Goal: Information Seeking & Learning: Learn about a topic

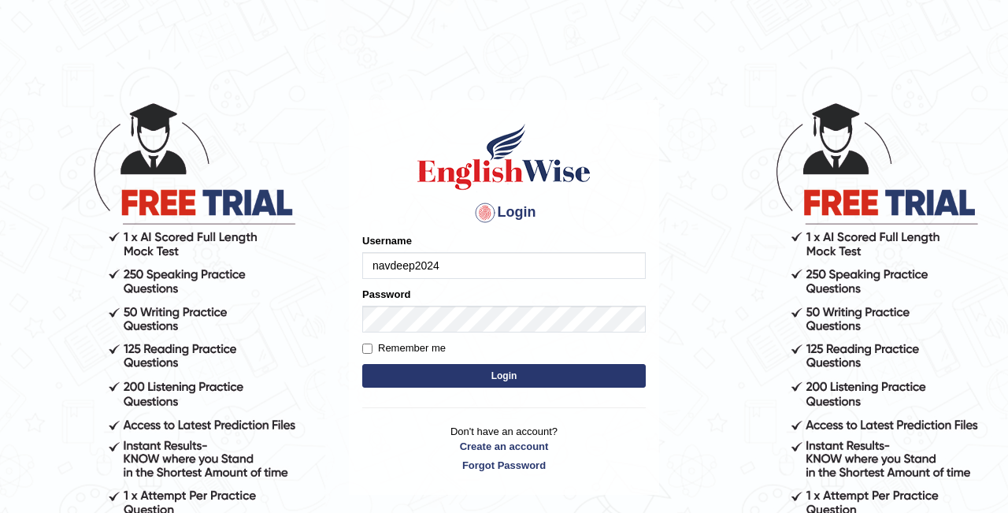
click at [443, 370] on button "Login" at bounding box center [504, 376] width 284 height 24
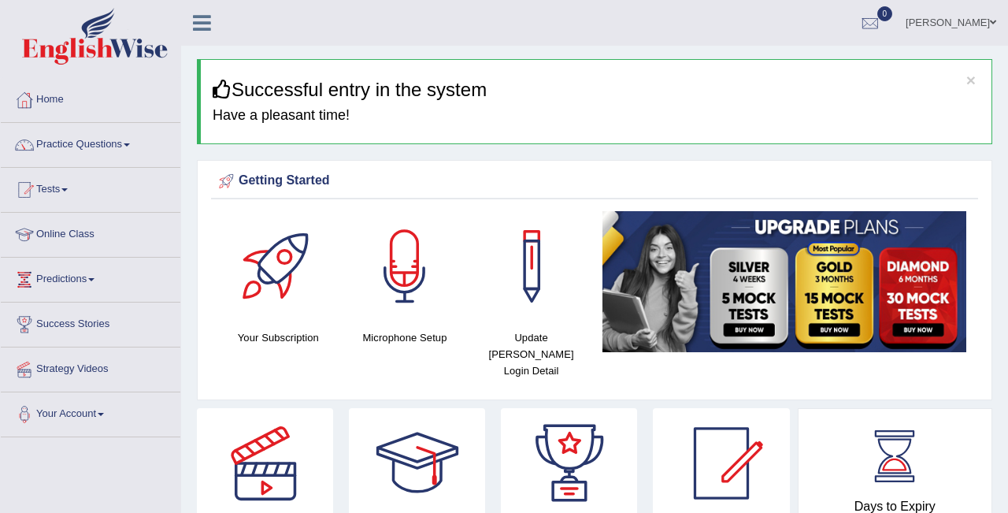
click at [33, 166] on li "Practice Questions Speaking Practice Read Aloud Repeat Sentence Describe Image …" at bounding box center [91, 145] width 180 height 45
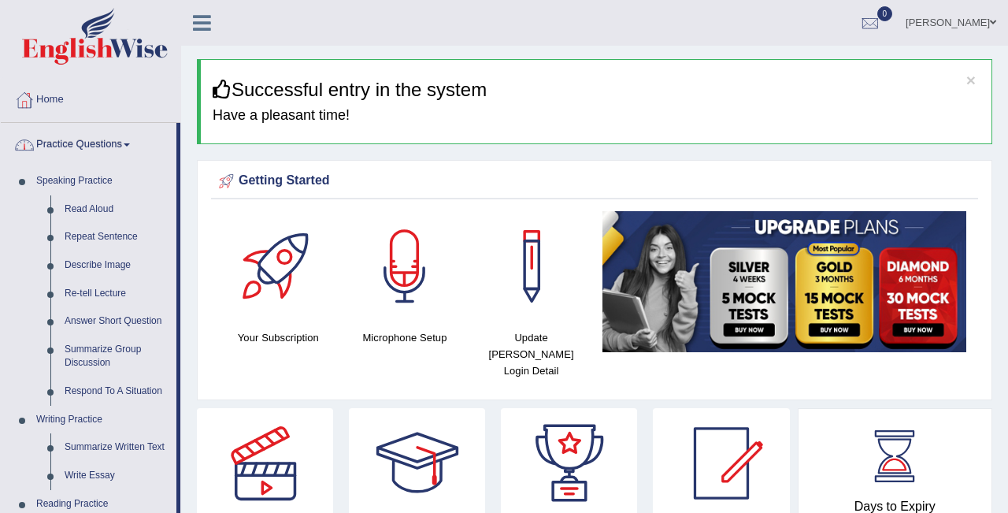
click at [65, 137] on link "Practice Questions" at bounding box center [89, 142] width 176 height 39
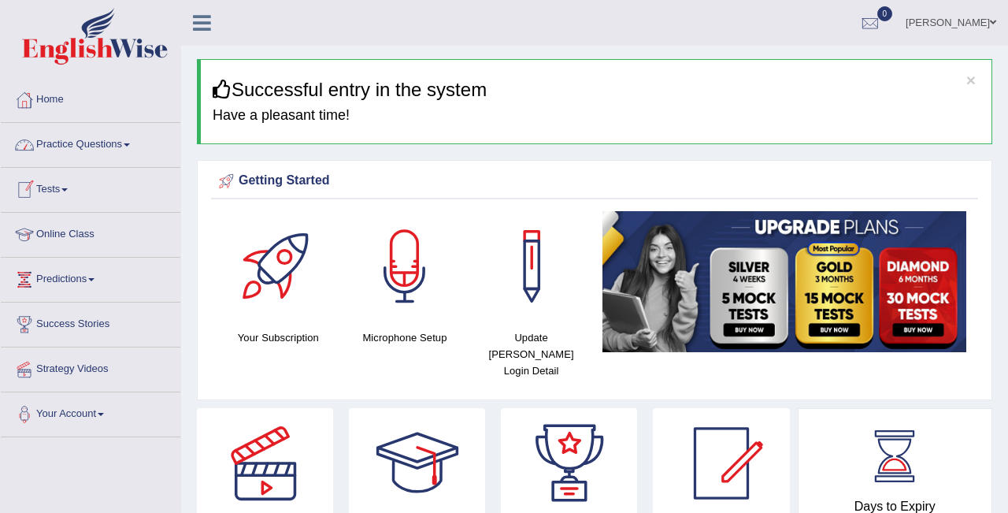
click at [76, 144] on link "Practice Questions" at bounding box center [91, 142] width 180 height 39
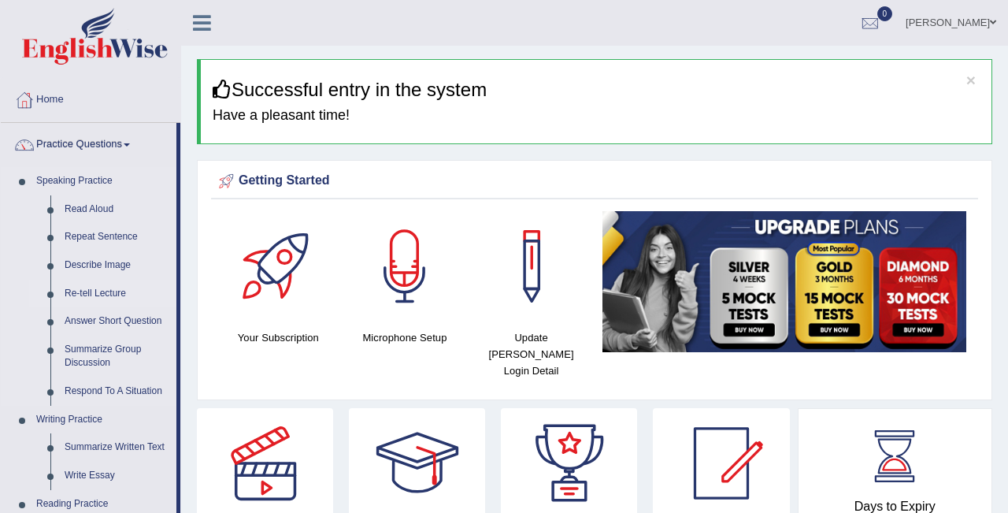
click at [76, 285] on link "Re-tell Lecture" at bounding box center [116, 294] width 119 height 28
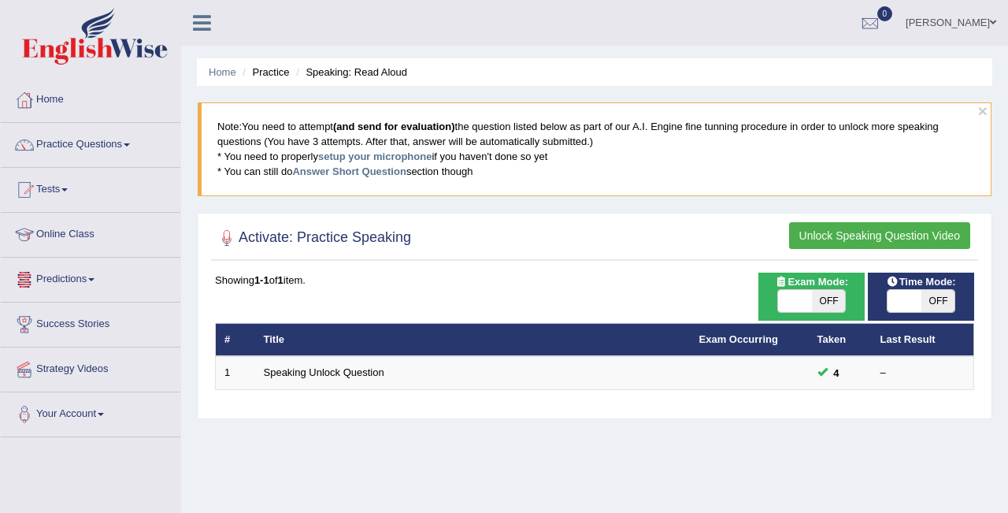
click at [909, 295] on span at bounding box center [905, 301] width 34 height 22
checkbox input "true"
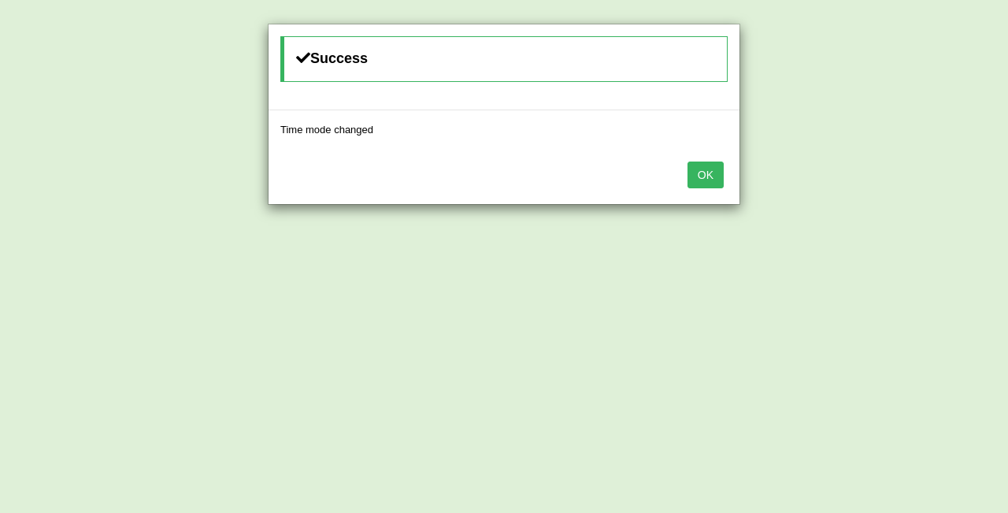
click at [909, 295] on div "Success Time mode changed OK" at bounding box center [504, 256] width 1008 height 513
click at [716, 180] on button "OK" at bounding box center [706, 174] width 36 height 27
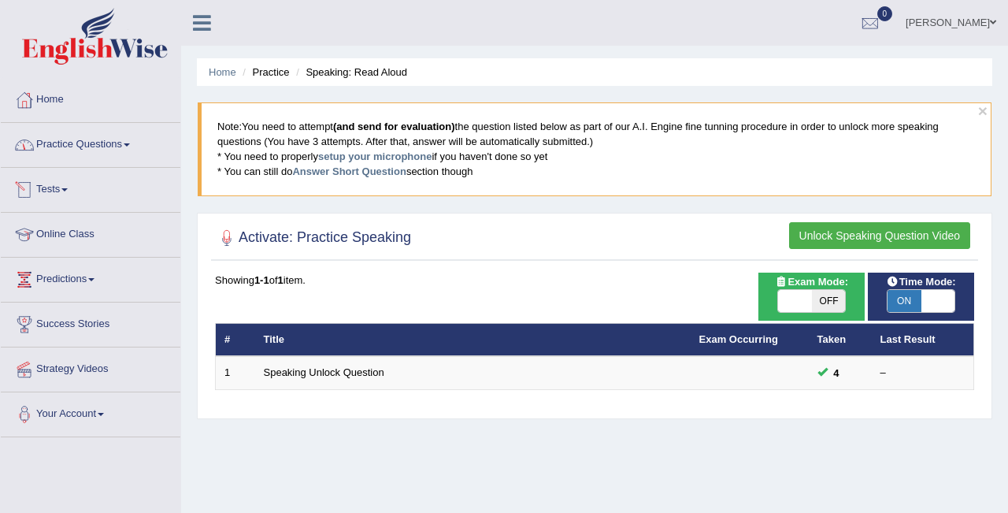
click at [67, 151] on link "Practice Questions" at bounding box center [91, 142] width 180 height 39
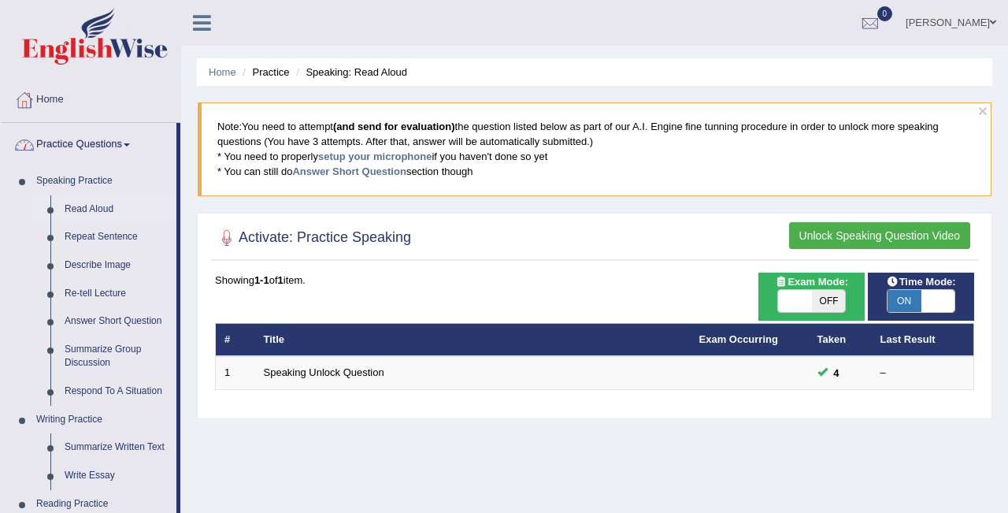
click at [64, 208] on link "Read Aloud" at bounding box center [116, 209] width 119 height 28
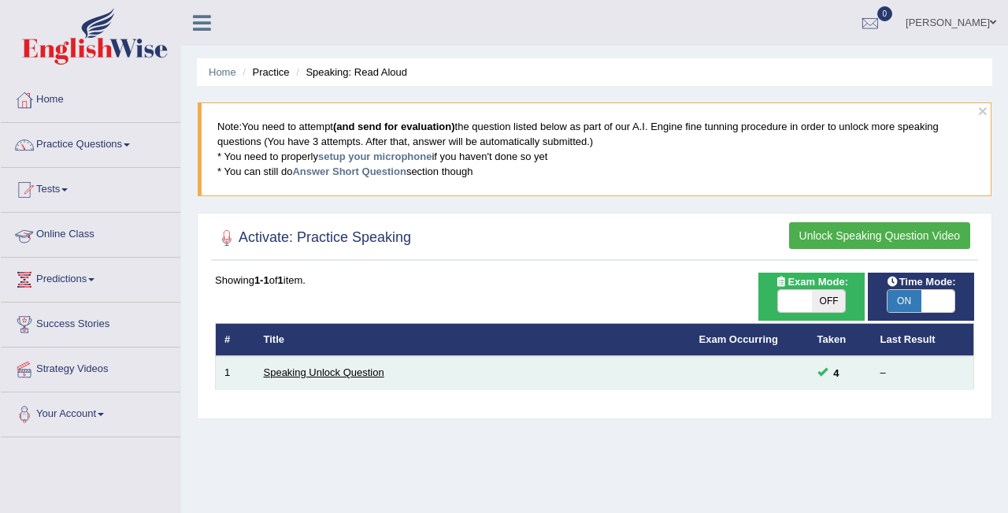
click at [330, 376] on link "Speaking Unlock Question" at bounding box center [324, 372] width 121 height 12
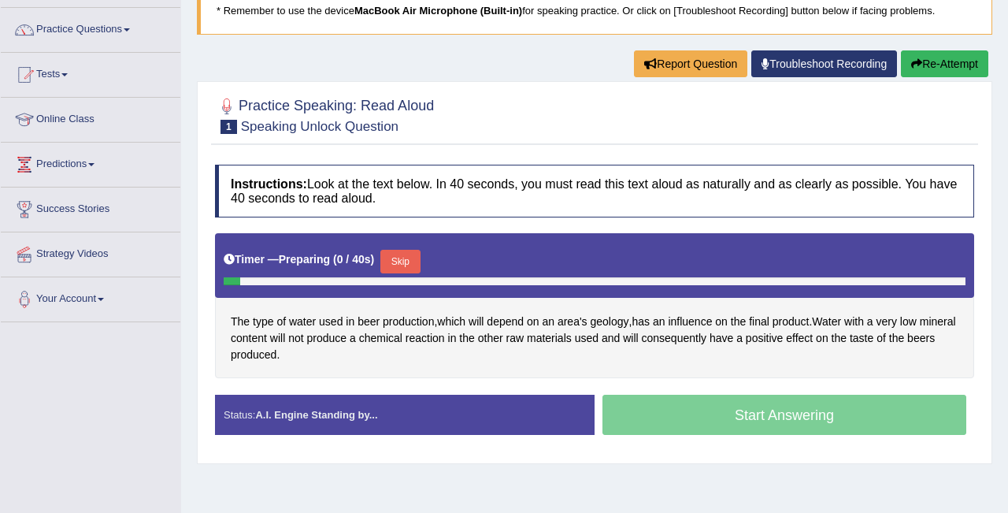
scroll to position [116, 0]
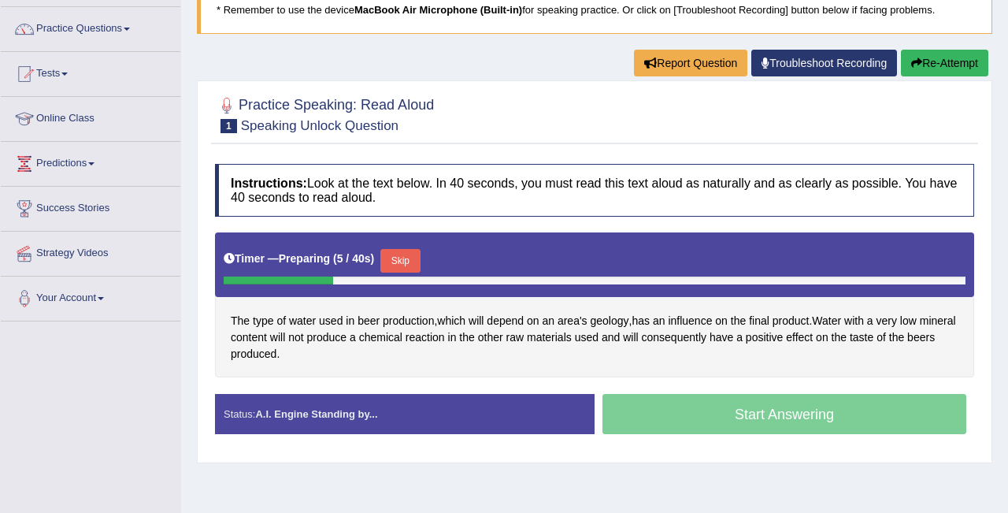
click at [406, 257] on button "Skip" at bounding box center [399, 261] width 39 height 24
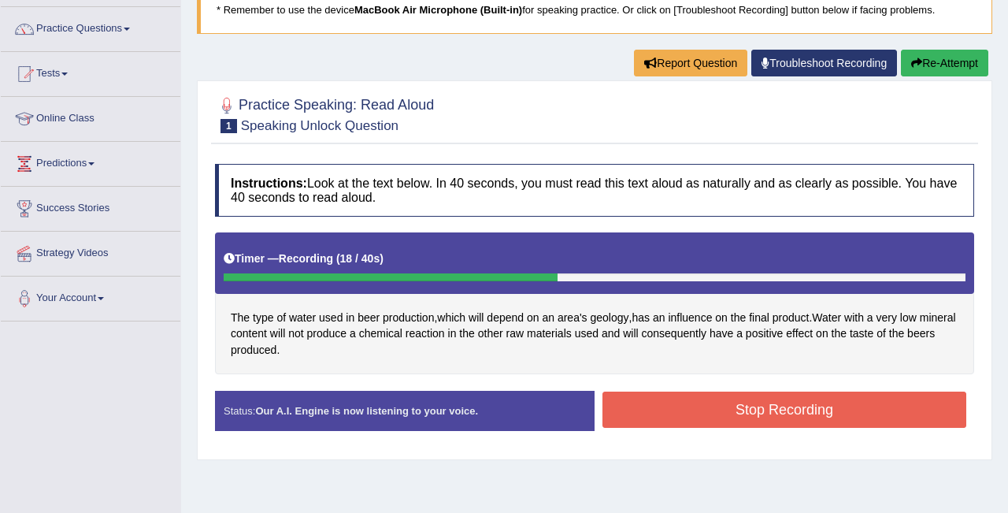
click at [645, 416] on button "Stop Recording" at bounding box center [785, 409] width 364 height 36
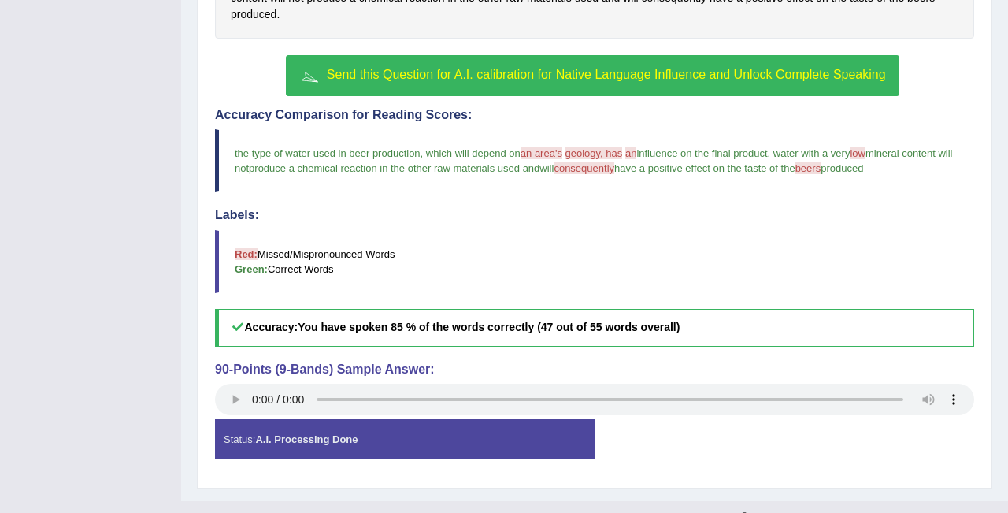
scroll to position [479, 0]
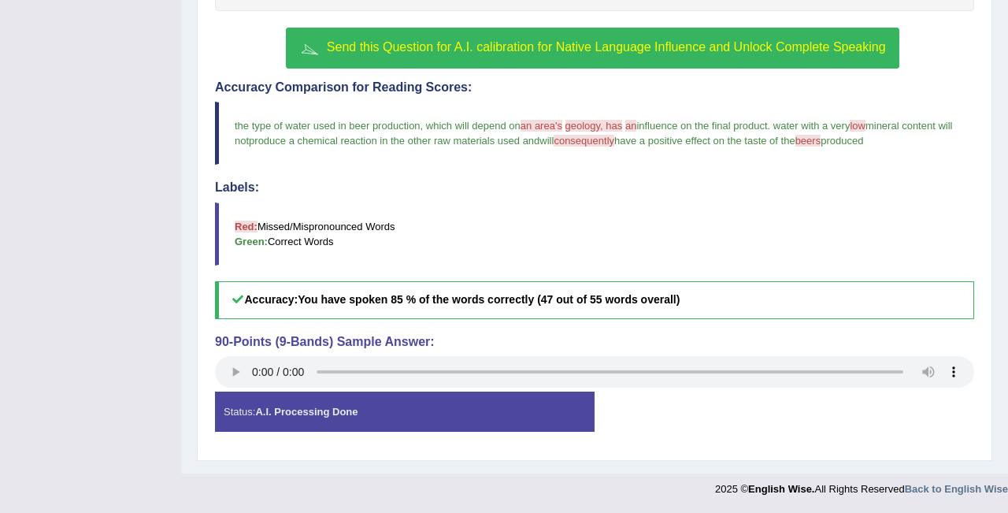
click at [416, 56] on button "Send this Question for A.I. calibration for Native Language Influence and Unloc…" at bounding box center [592, 48] width 613 height 41
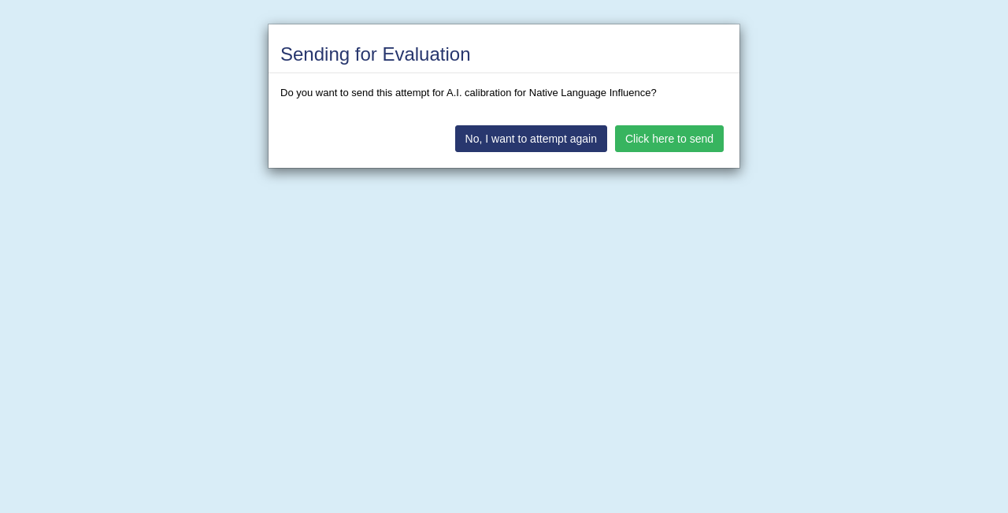
click at [645, 140] on button "Click here to send" at bounding box center [669, 138] width 109 height 27
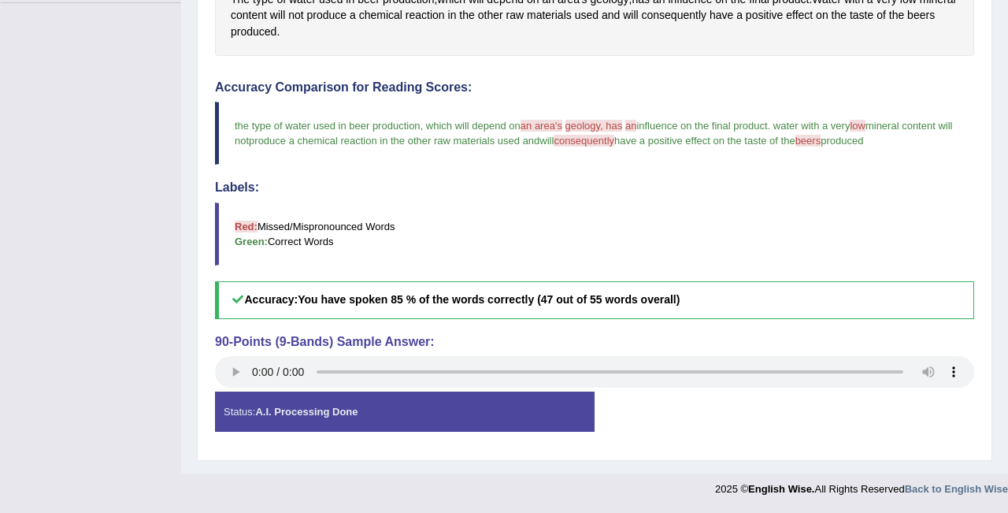
scroll to position [434, 0]
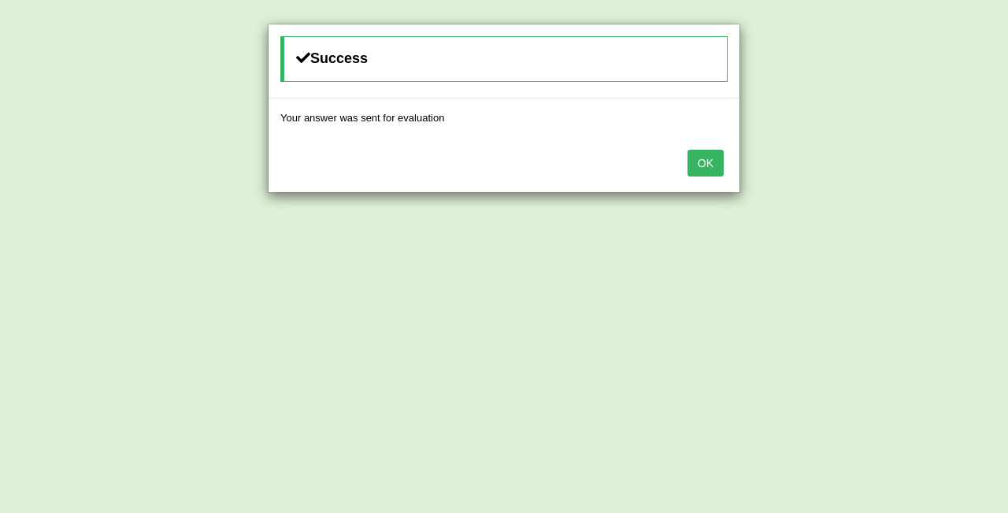
click at [710, 160] on button "OK" at bounding box center [706, 163] width 36 height 27
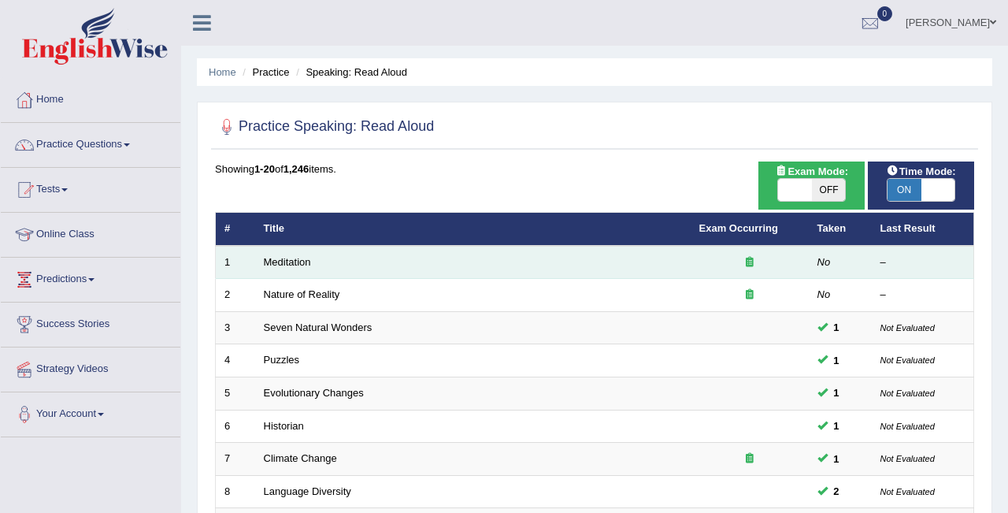
click at [510, 260] on td "Meditation" at bounding box center [473, 262] width 436 height 33
click at [513, 265] on td "Meditation" at bounding box center [473, 262] width 436 height 33
click at [277, 269] on td "Meditation" at bounding box center [473, 262] width 436 height 33
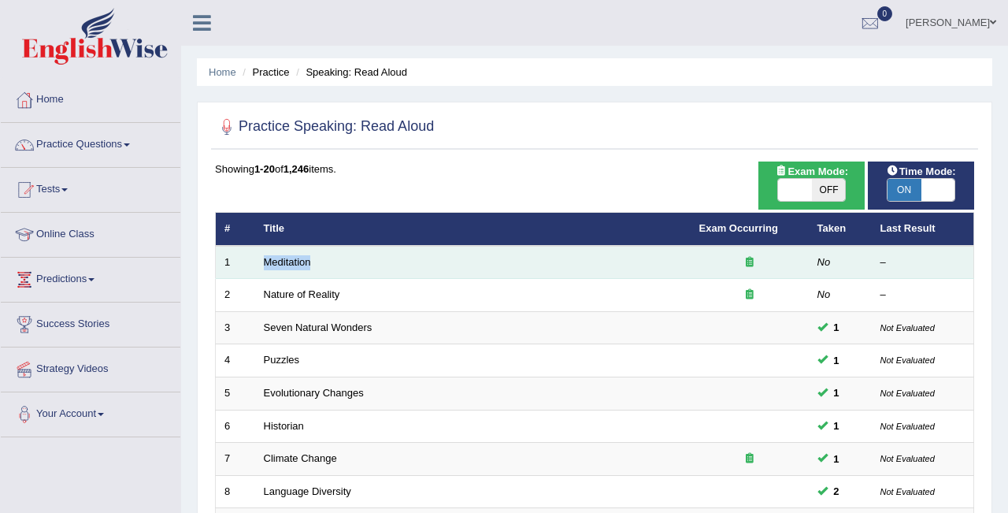
click at [277, 269] on td "Meditation" at bounding box center [473, 262] width 436 height 33
click at [502, 263] on td "Meditation" at bounding box center [473, 262] width 436 height 33
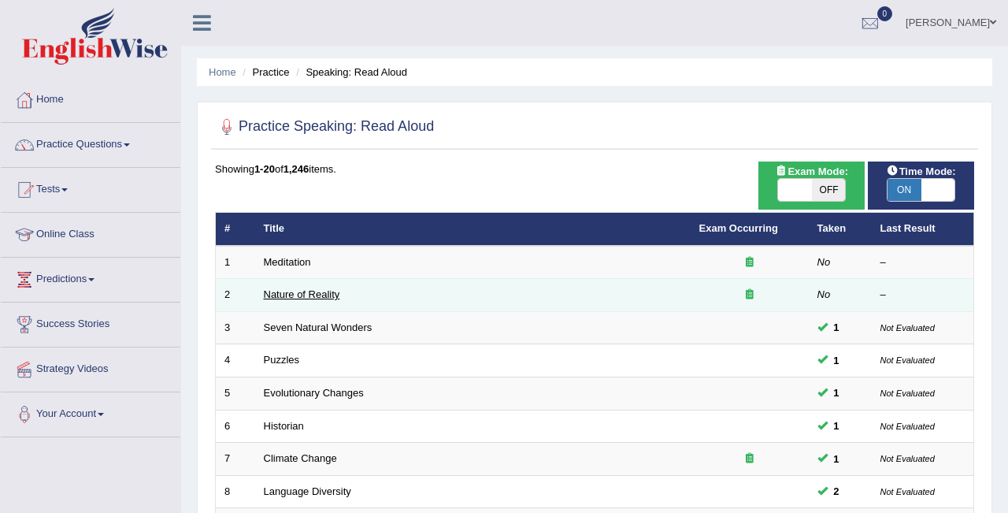
click at [313, 292] on link "Nature of Reality" at bounding box center [302, 294] width 76 height 12
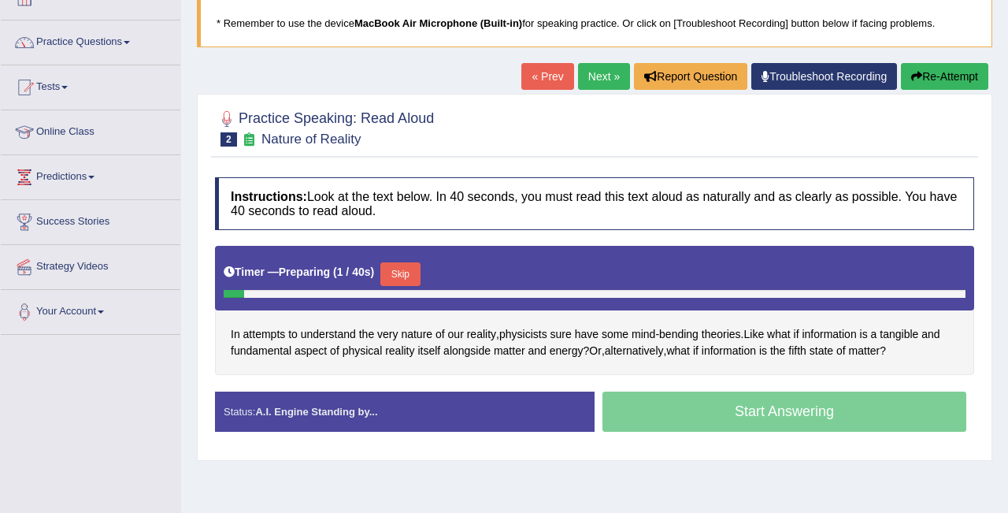
scroll to position [104, 0]
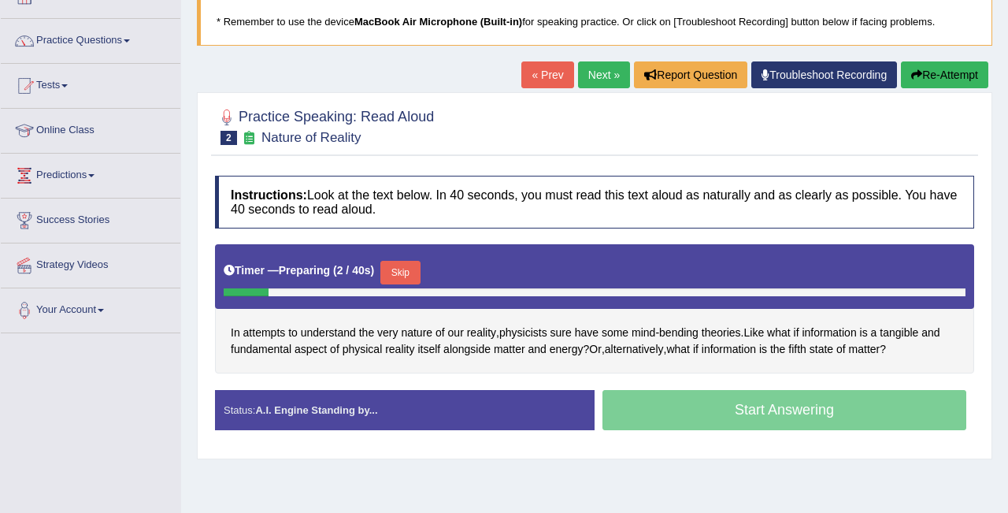
click at [403, 271] on button "Skip" at bounding box center [399, 273] width 39 height 24
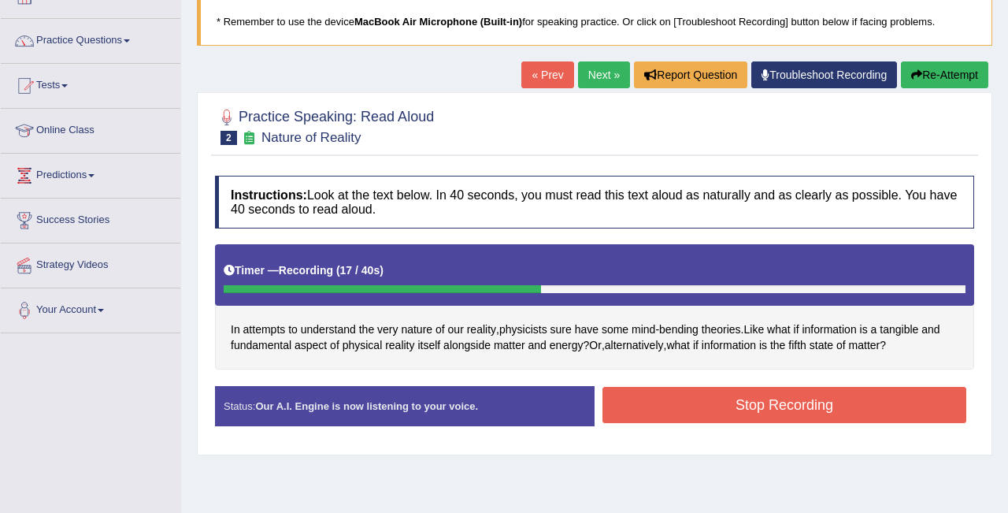
click at [694, 411] on button "Stop Recording" at bounding box center [785, 405] width 364 height 36
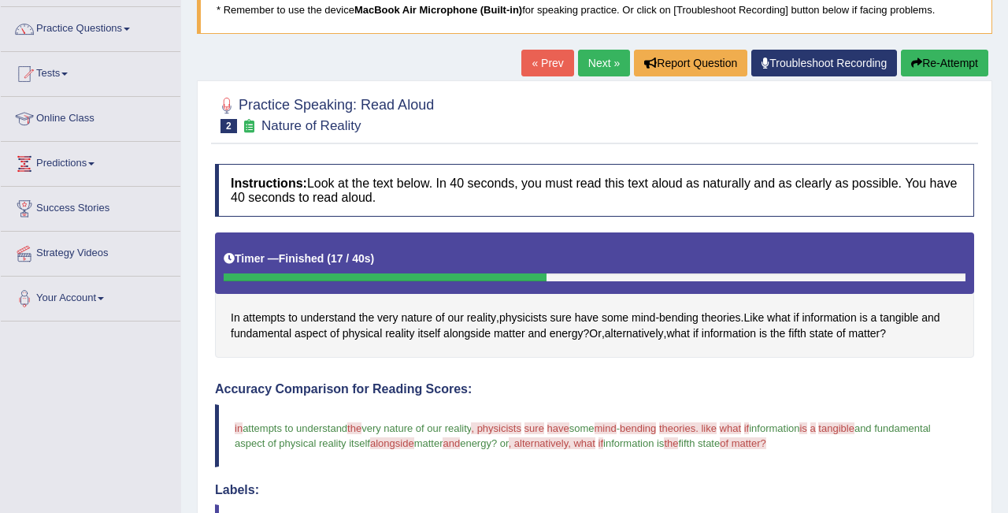
scroll to position [43, 0]
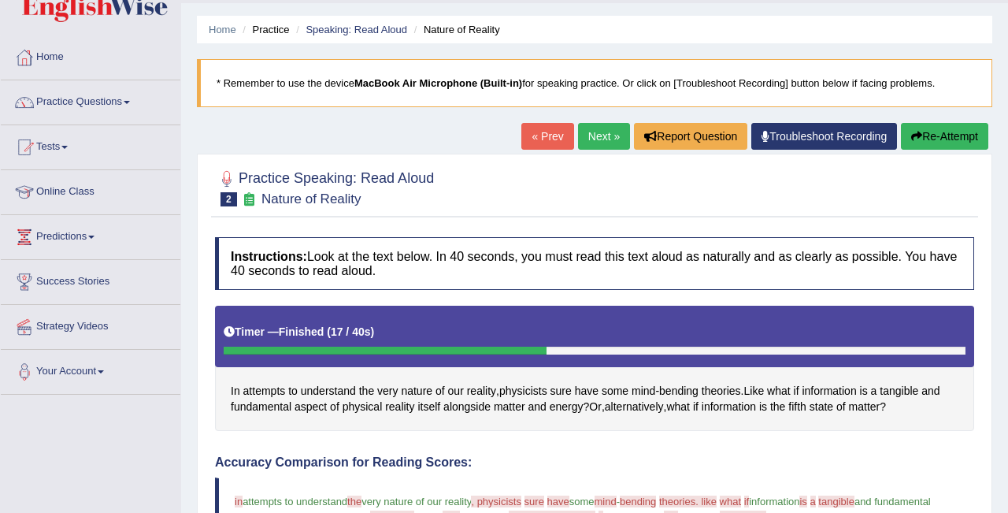
click at [584, 132] on link "Next »" at bounding box center [604, 136] width 52 height 27
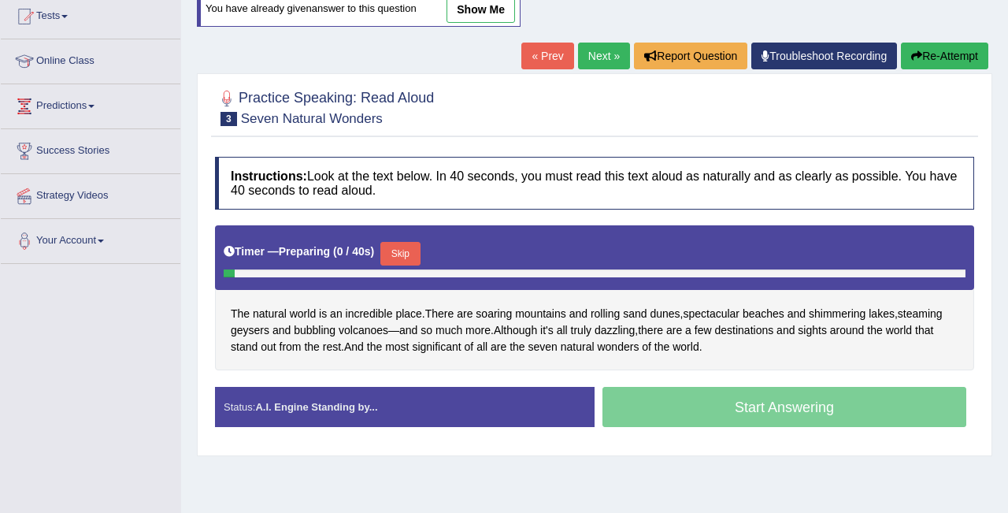
scroll to position [180, 0]
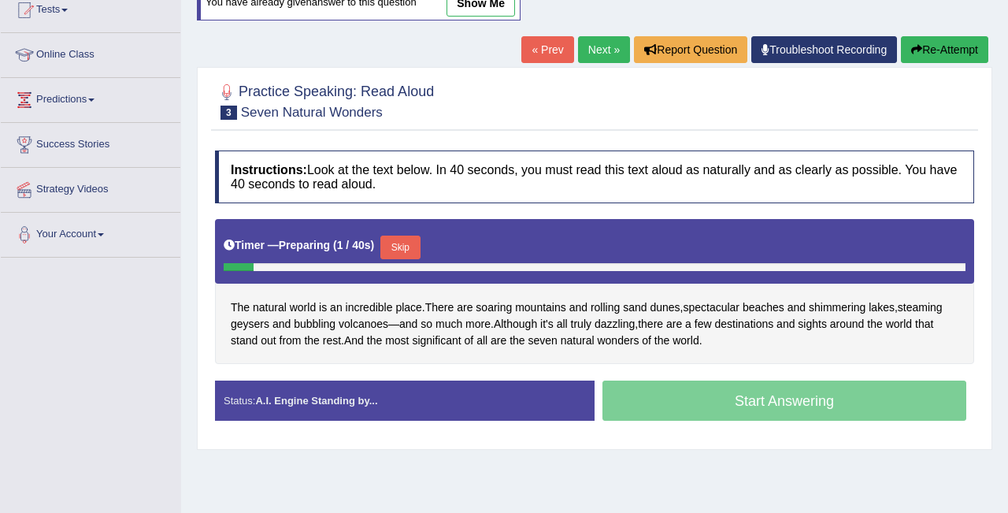
click at [411, 242] on button "Skip" at bounding box center [399, 248] width 39 height 24
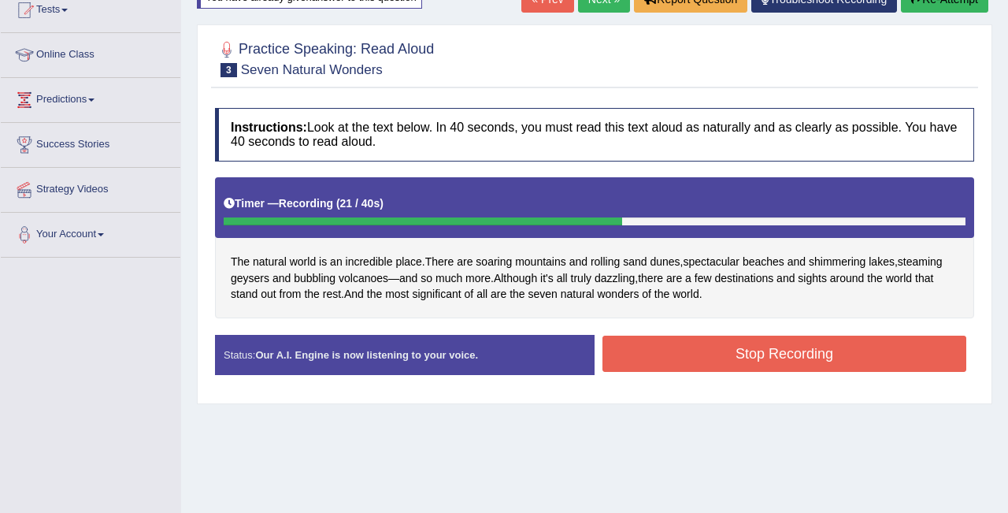
click at [740, 348] on button "Stop Recording" at bounding box center [785, 354] width 364 height 36
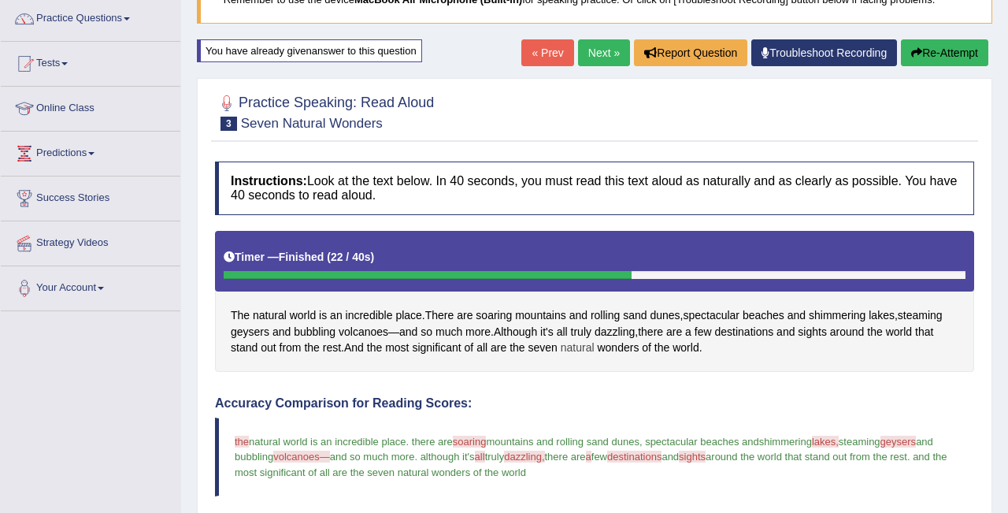
scroll to position [119, 0]
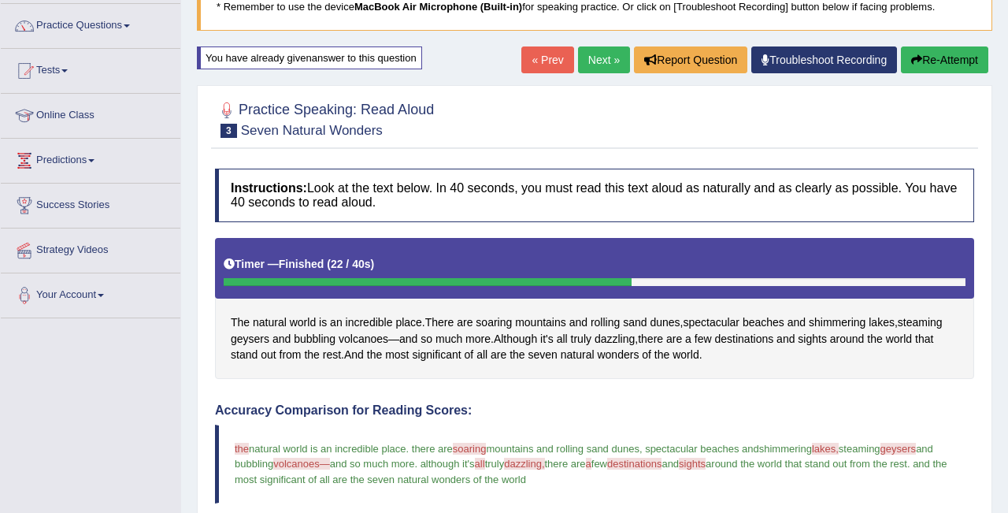
click at [587, 57] on link "Next »" at bounding box center [604, 59] width 52 height 27
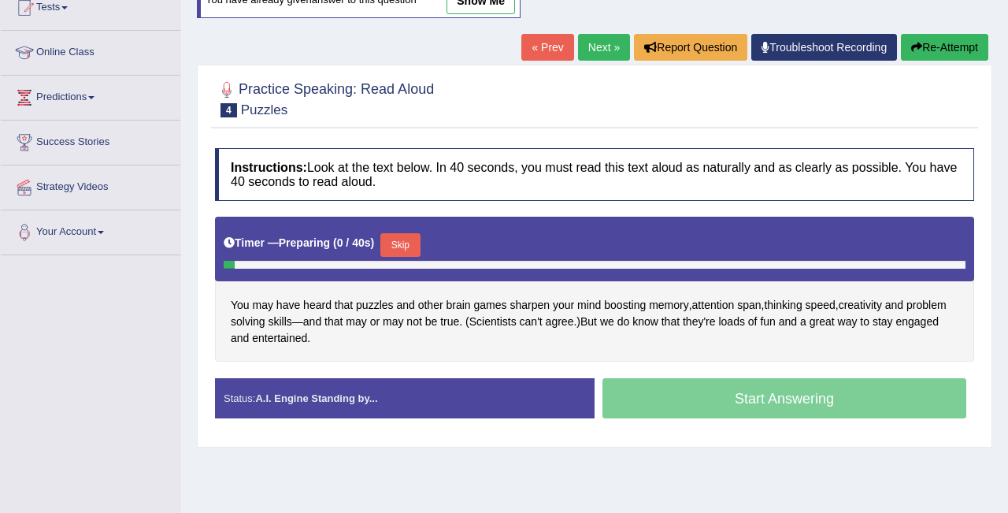
scroll to position [181, 0]
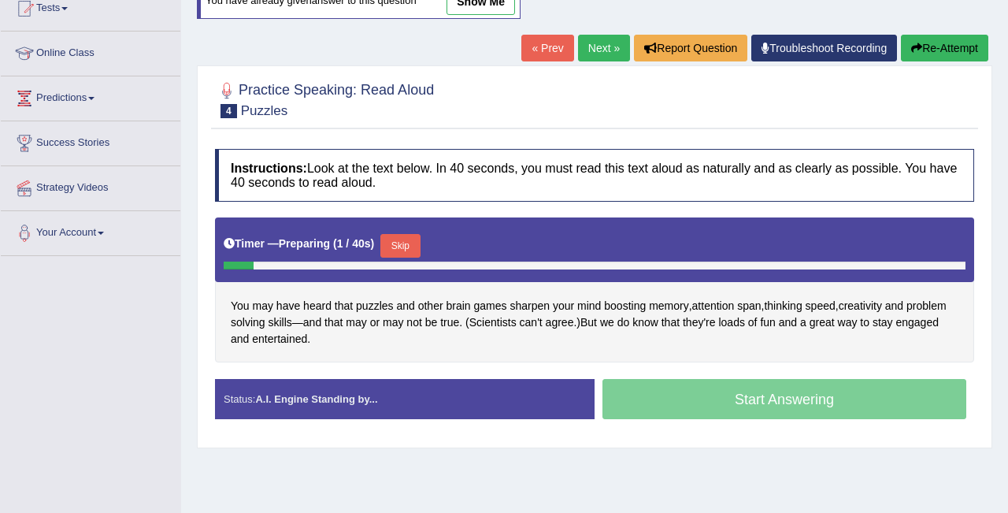
click at [410, 245] on button "Skip" at bounding box center [399, 246] width 39 height 24
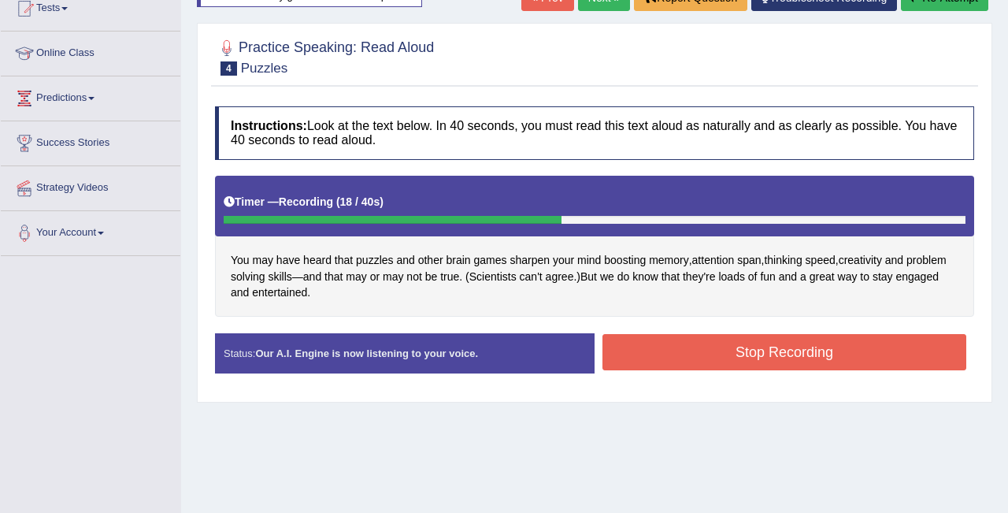
click at [714, 353] on button "Stop Recording" at bounding box center [785, 352] width 364 height 36
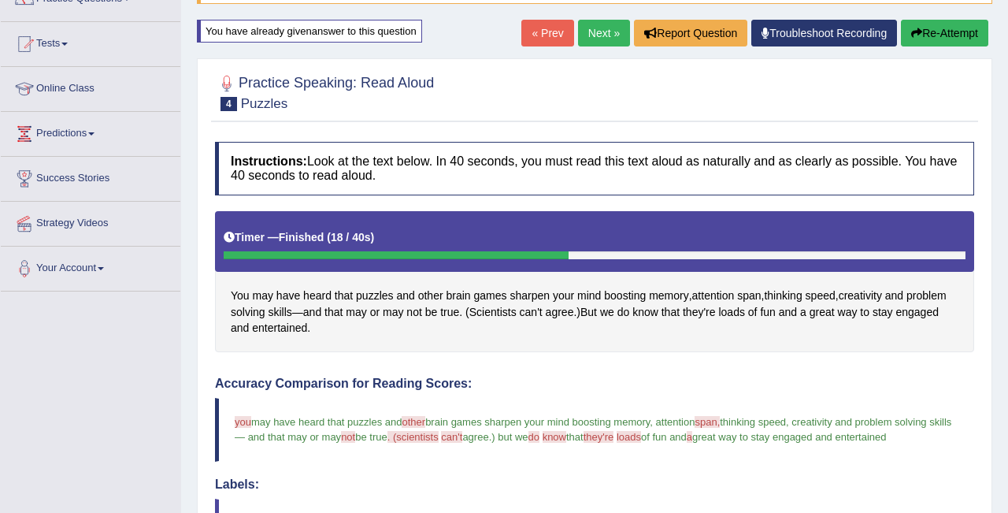
scroll to position [135, 0]
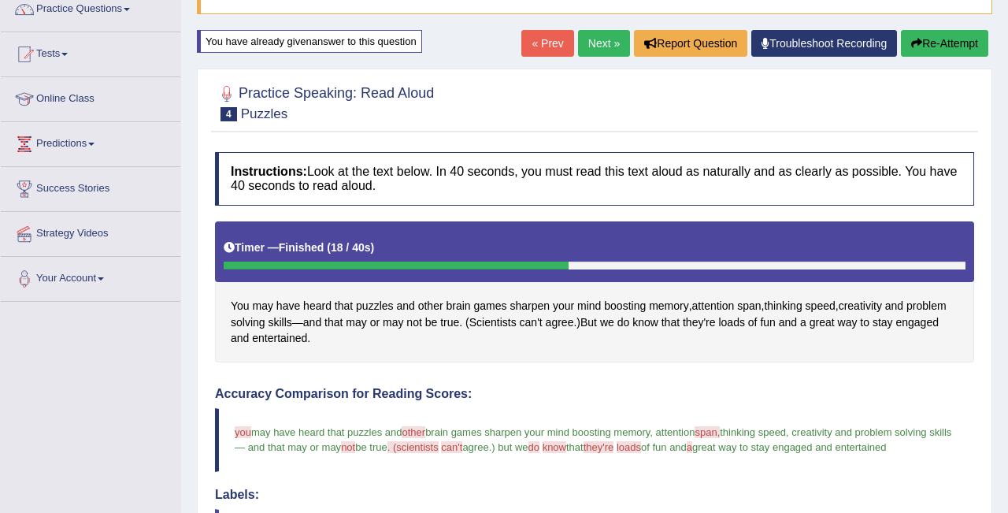
click at [600, 37] on link "Next »" at bounding box center [604, 43] width 52 height 27
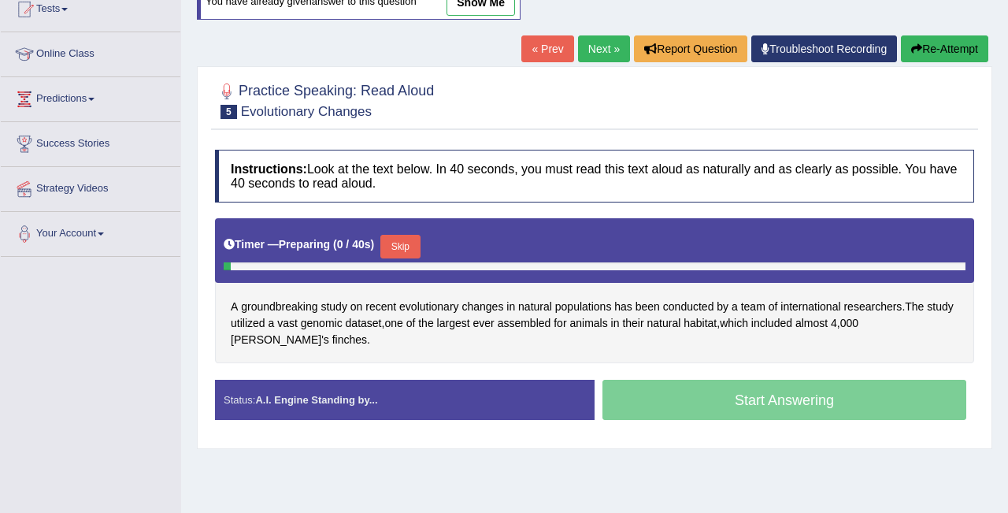
scroll to position [187, 0]
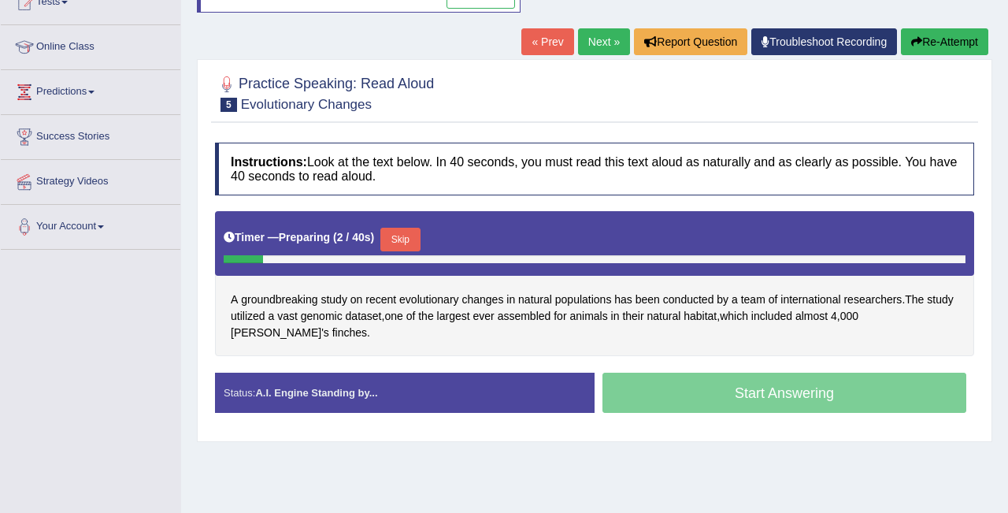
click at [418, 238] on button "Skip" at bounding box center [399, 240] width 39 height 24
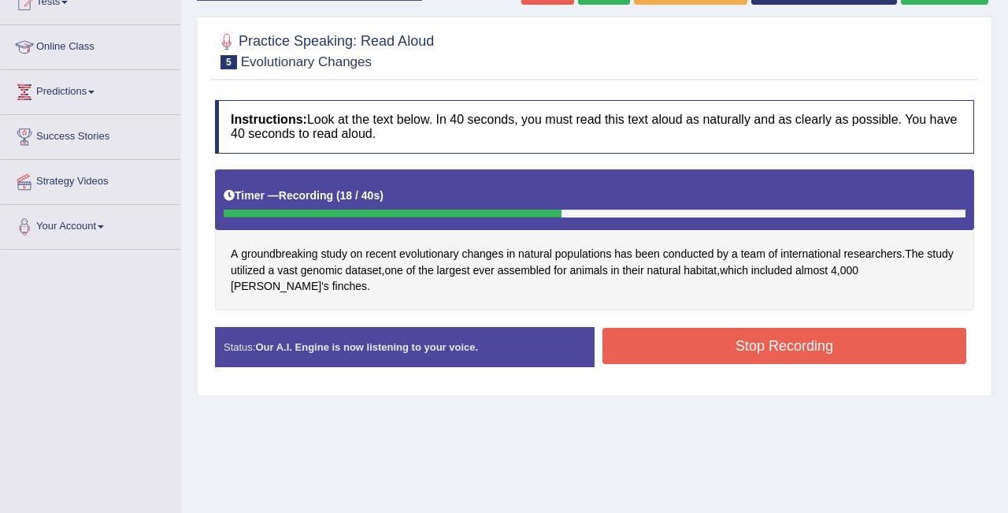
click at [708, 343] on button "Stop Recording" at bounding box center [785, 346] width 364 height 36
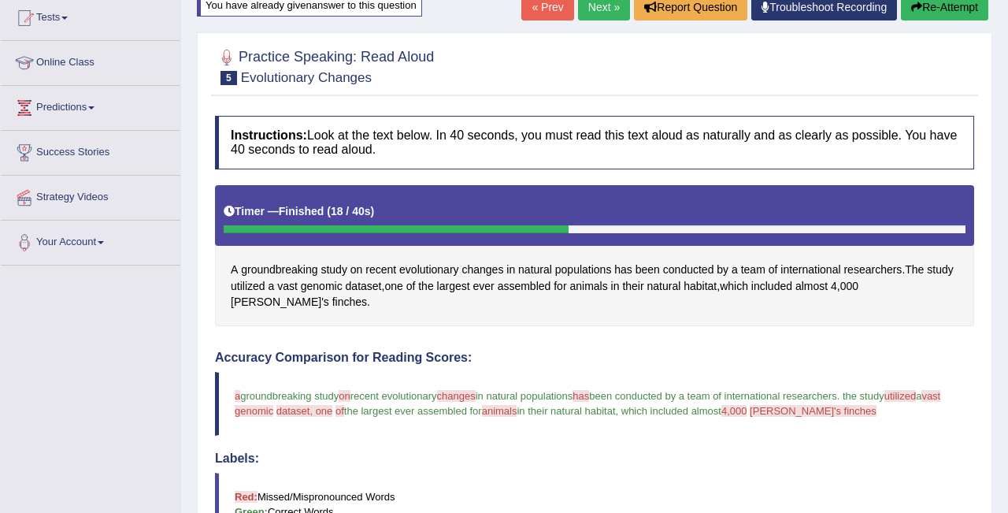
scroll to position [166, 0]
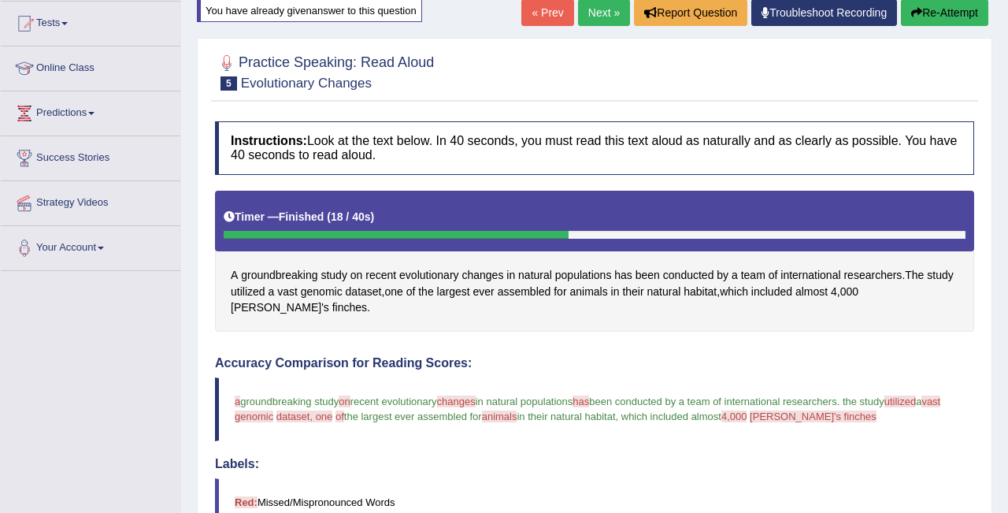
click at [591, 16] on link "Next »" at bounding box center [604, 12] width 52 height 27
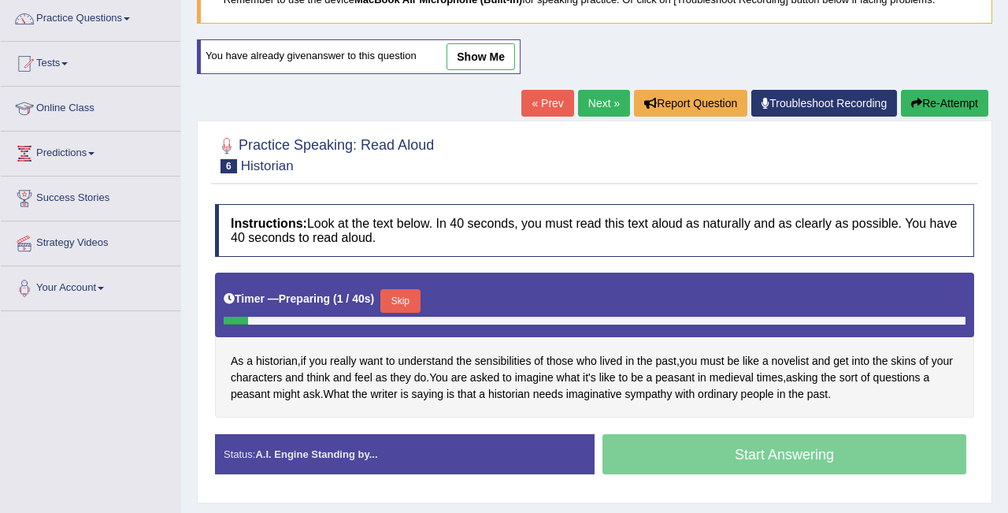
click at [415, 298] on button "Skip" at bounding box center [399, 301] width 39 height 24
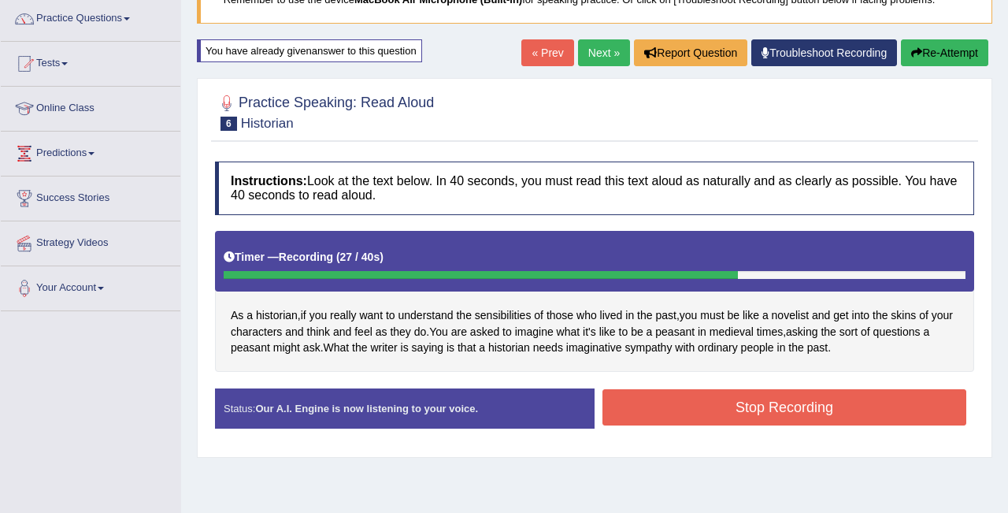
click at [746, 416] on button "Stop Recording" at bounding box center [785, 407] width 364 height 36
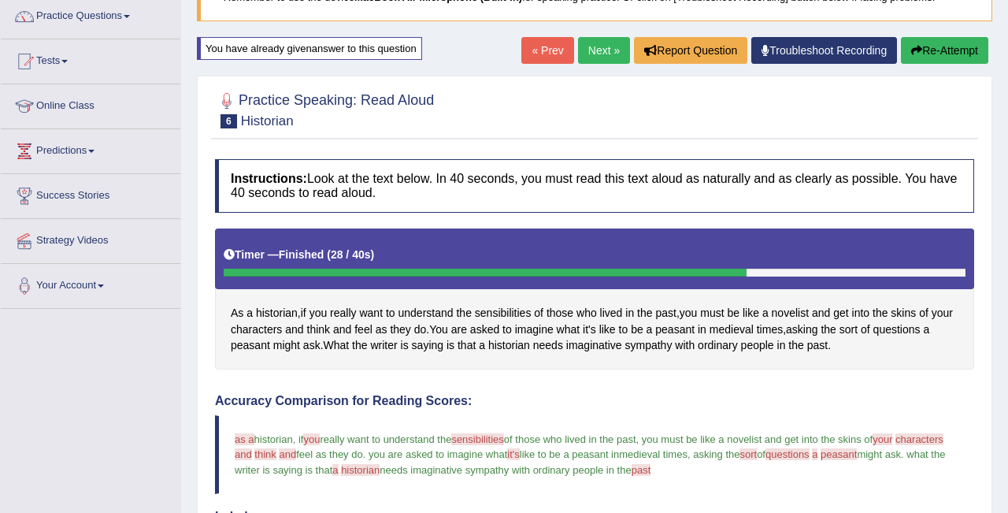
scroll to position [111, 0]
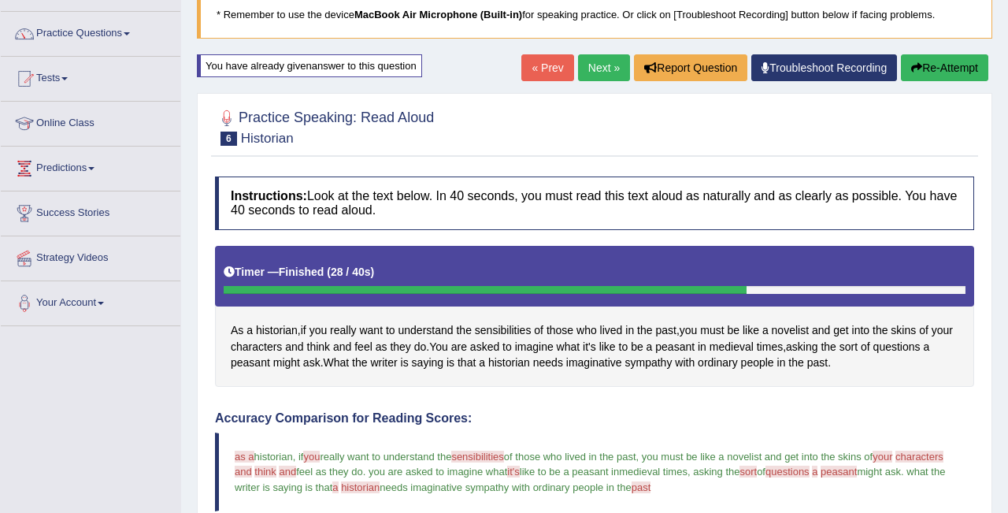
click at [584, 63] on link "Next »" at bounding box center [604, 67] width 52 height 27
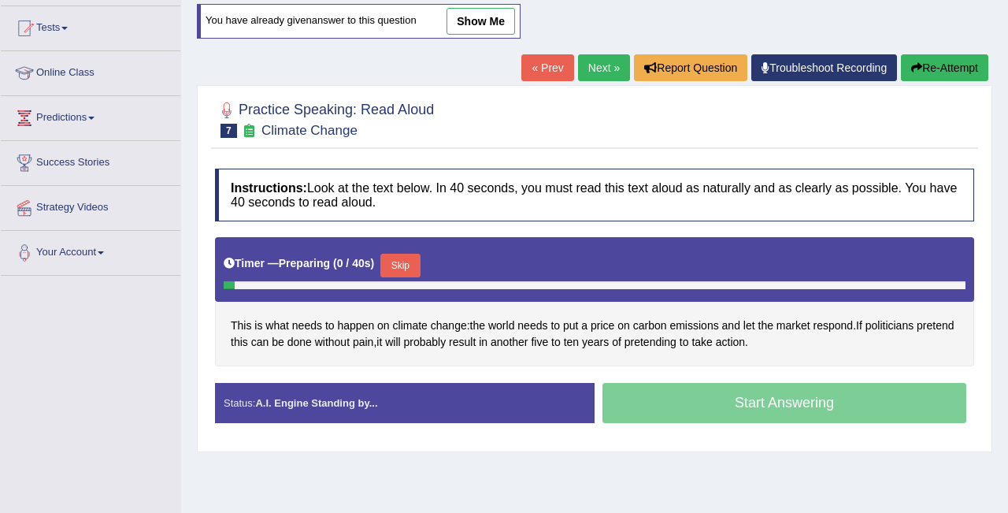
scroll to position [175, 0]
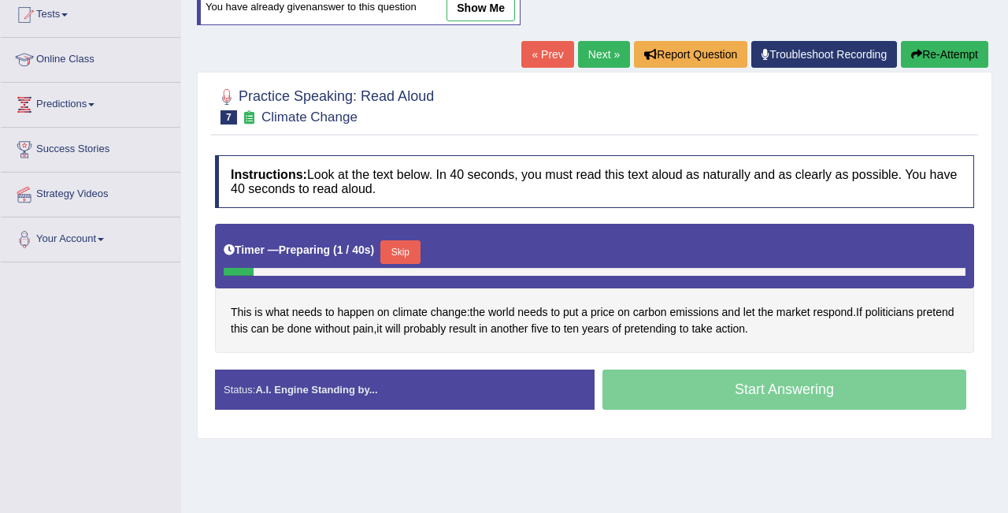
click at [410, 249] on button "Skip" at bounding box center [399, 252] width 39 height 24
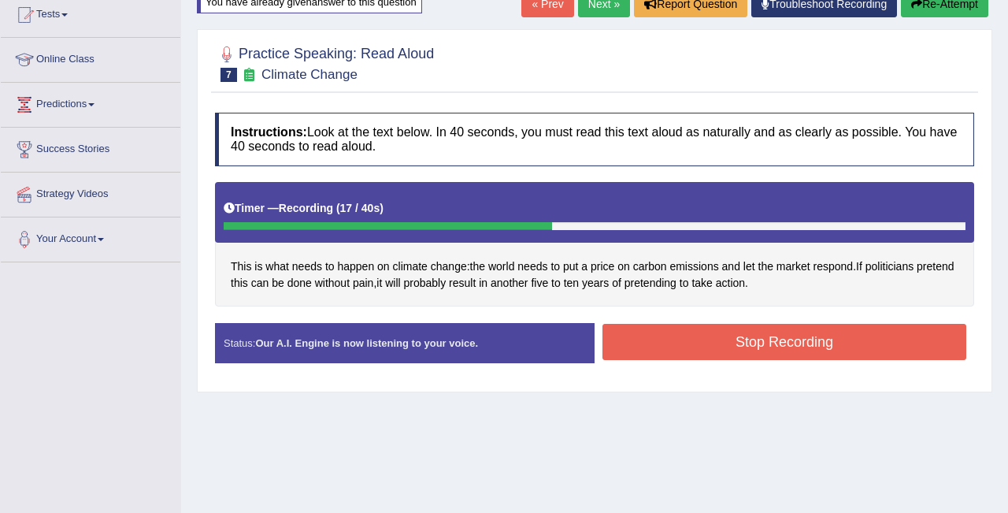
click at [689, 341] on button "Stop Recording" at bounding box center [785, 342] width 364 height 36
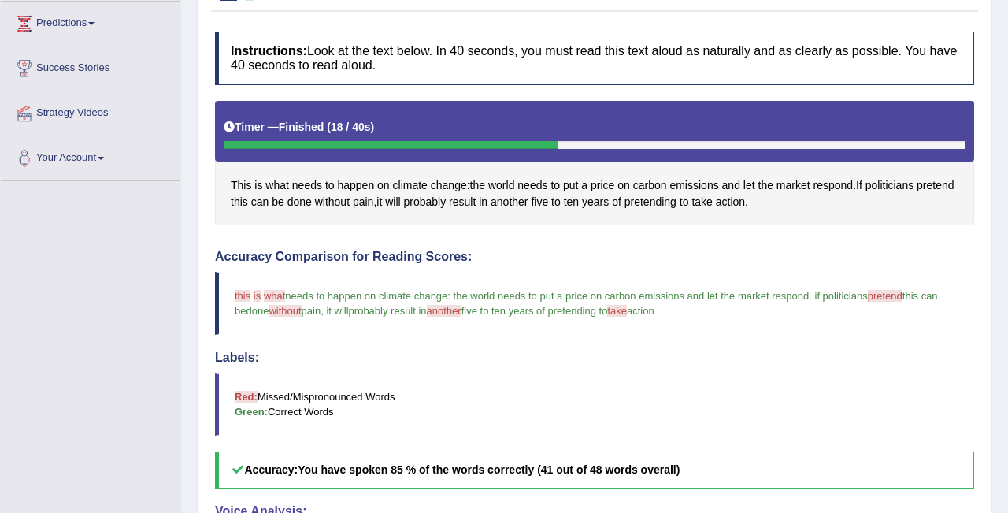
scroll to position [12, 0]
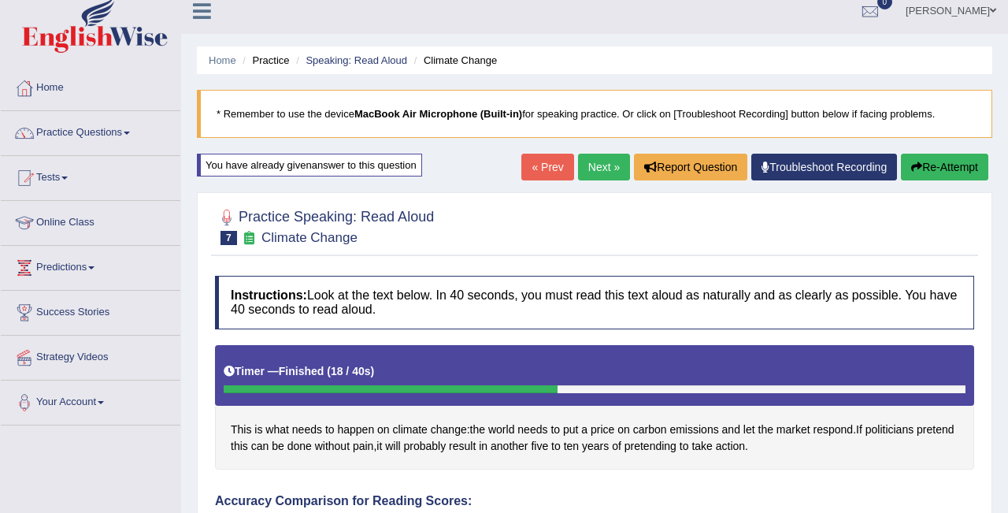
click at [596, 165] on link "Next »" at bounding box center [604, 167] width 52 height 27
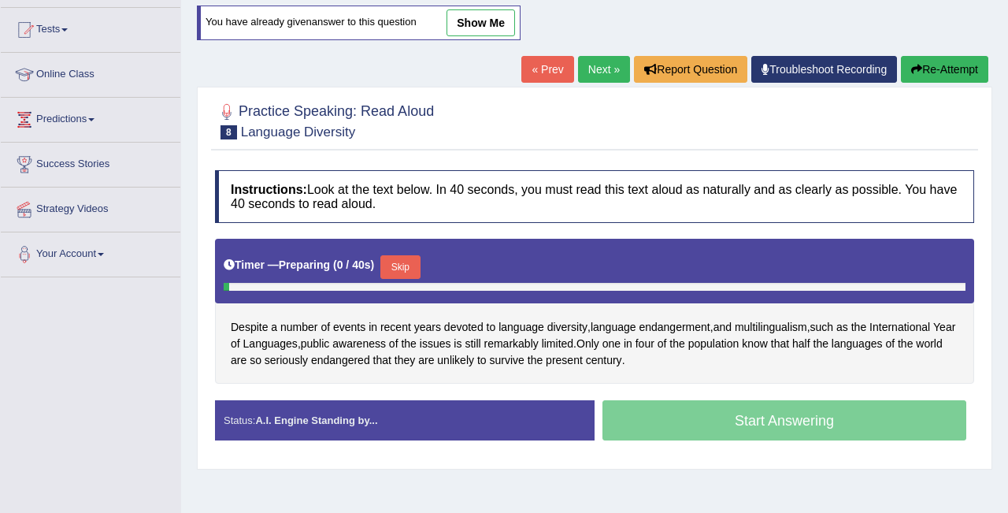
scroll to position [161, 0]
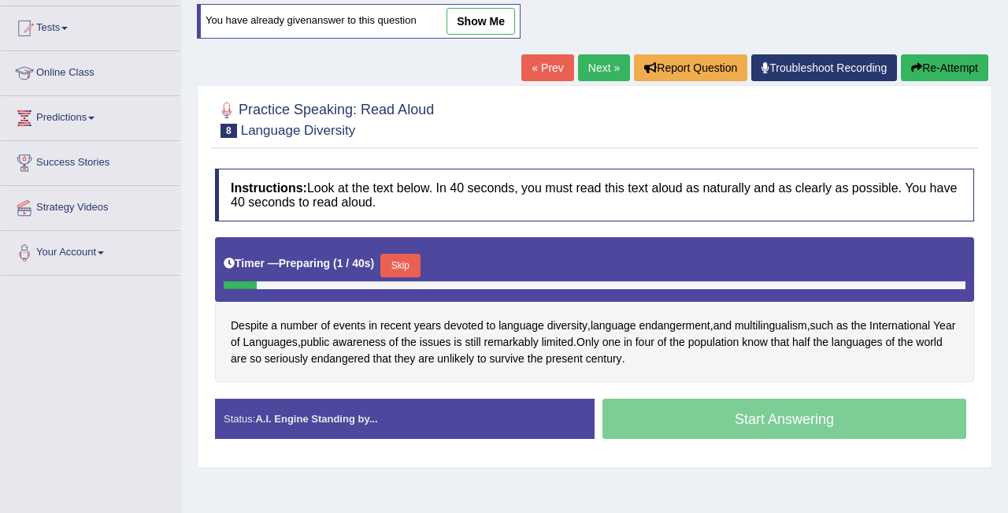
click at [409, 260] on button "Skip" at bounding box center [399, 266] width 39 height 24
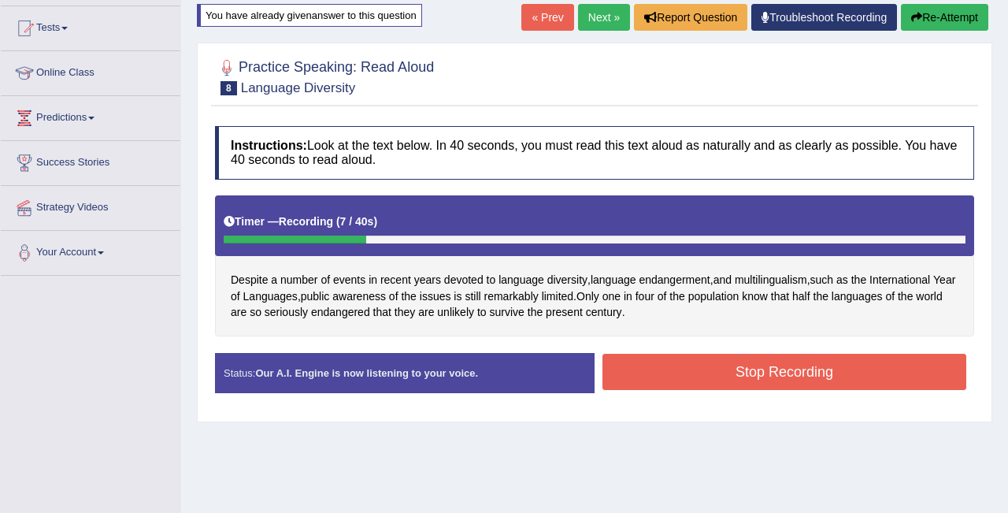
click at [663, 364] on button "Stop Recording" at bounding box center [785, 372] width 364 height 36
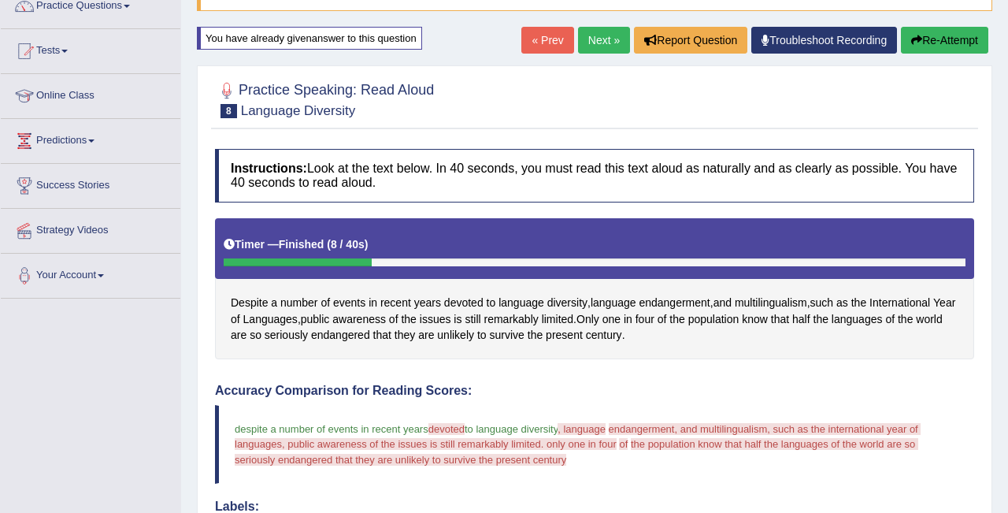
scroll to position [102, 0]
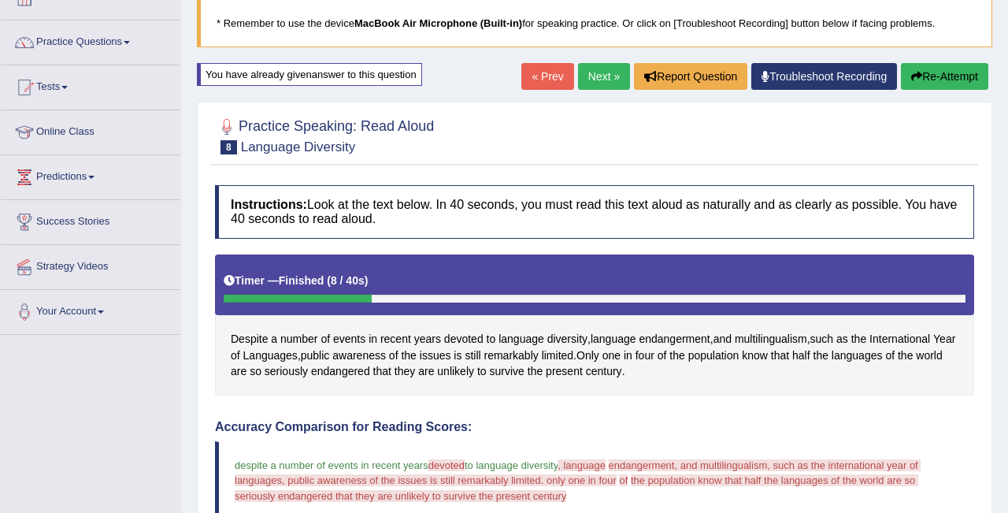
click at [927, 72] on button "Re-Attempt" at bounding box center [944, 76] width 87 height 27
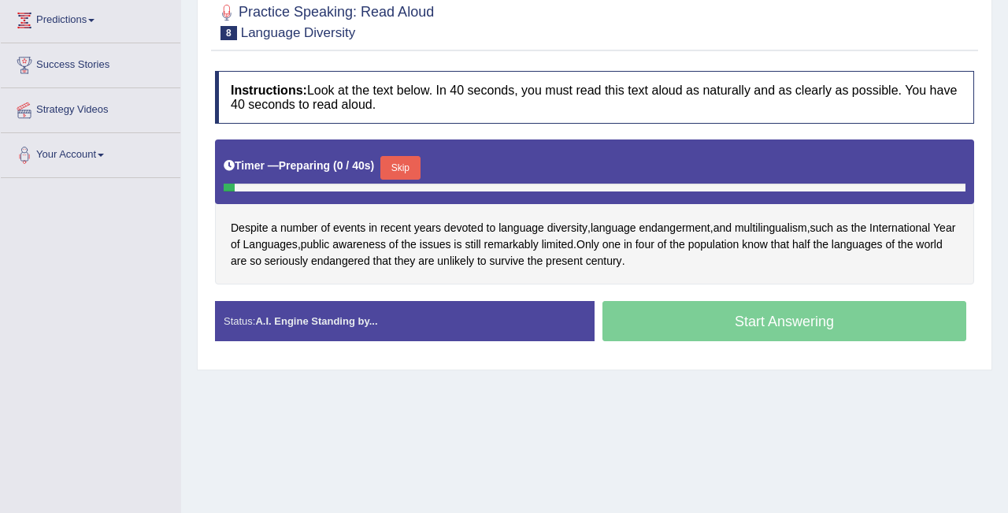
scroll to position [261, 0]
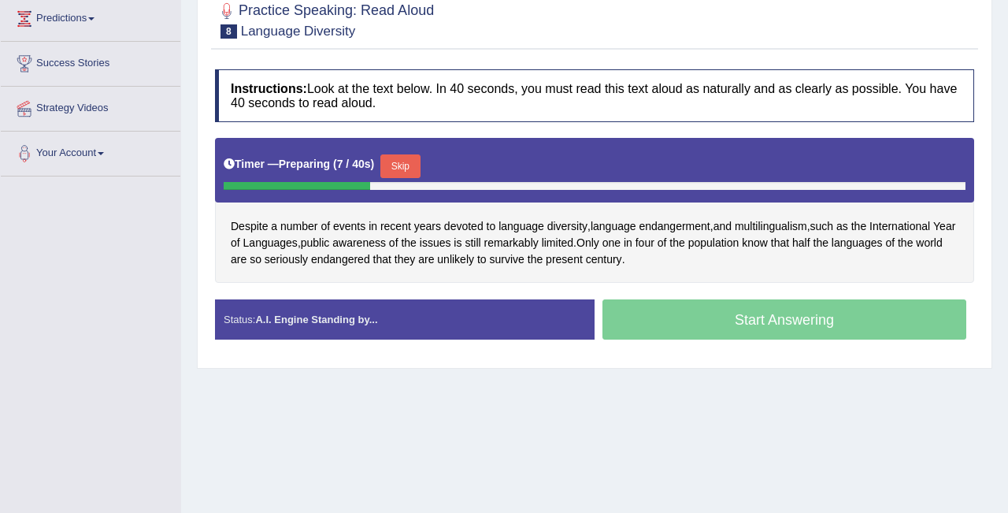
click at [404, 173] on button "Skip" at bounding box center [399, 166] width 39 height 24
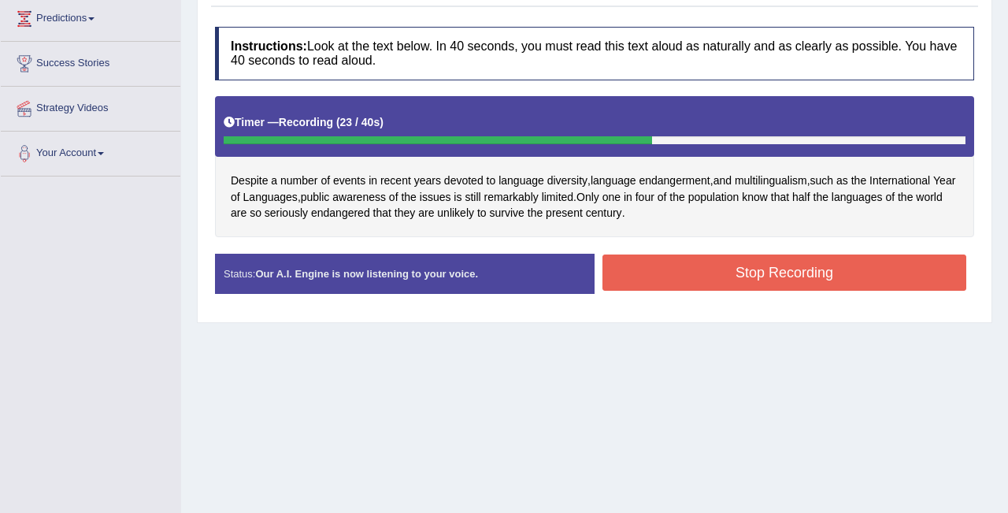
click at [645, 273] on button "Stop Recording" at bounding box center [785, 272] width 364 height 36
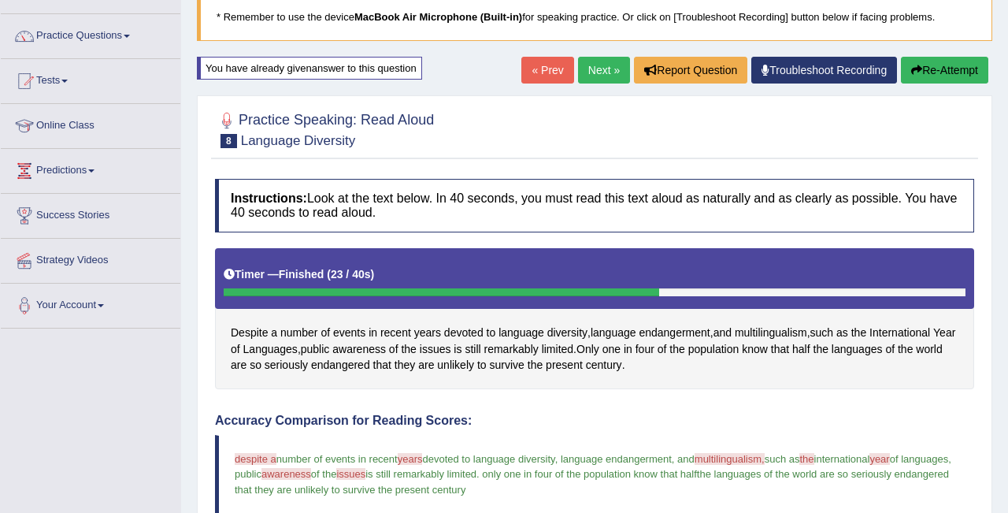
scroll to position [91, 0]
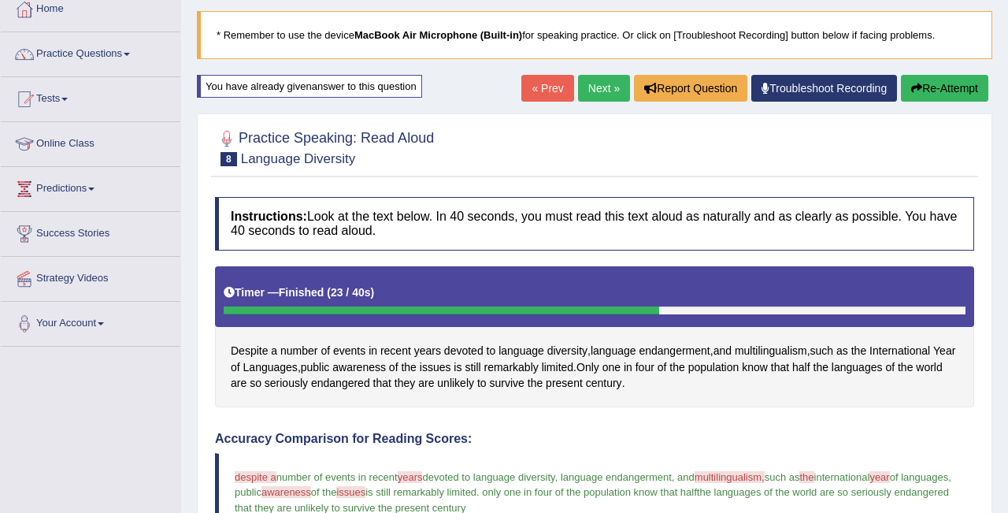
click at [598, 86] on link "Next »" at bounding box center [604, 88] width 52 height 27
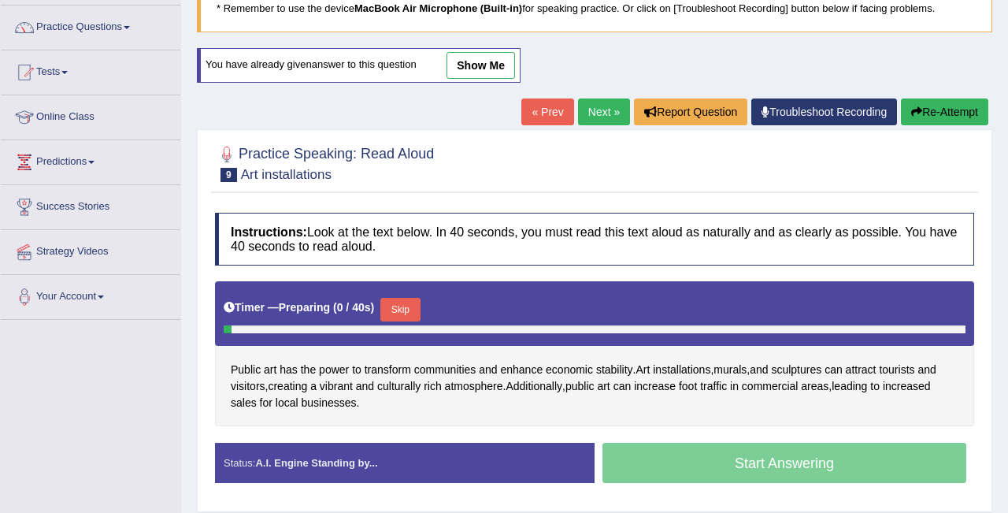
scroll to position [213, 0]
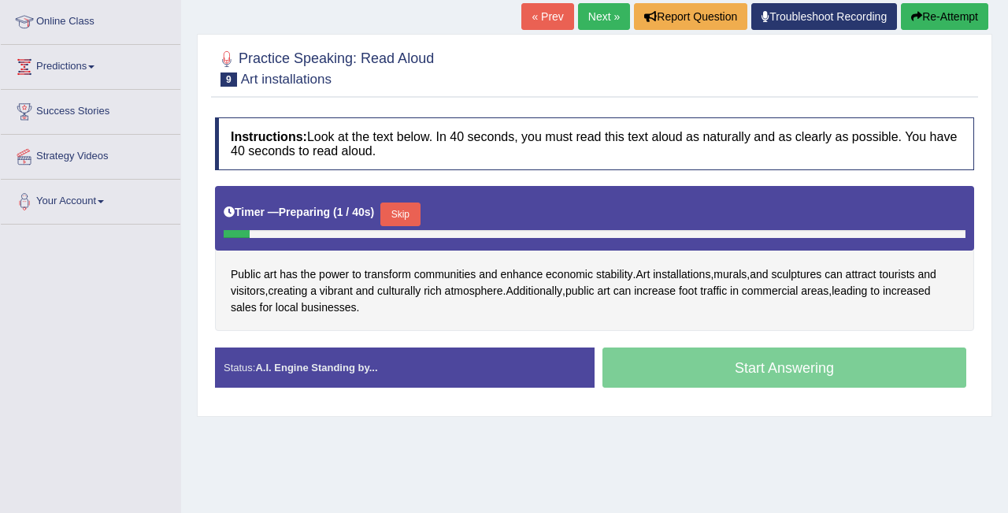
click at [405, 210] on button "Skip" at bounding box center [399, 214] width 39 height 24
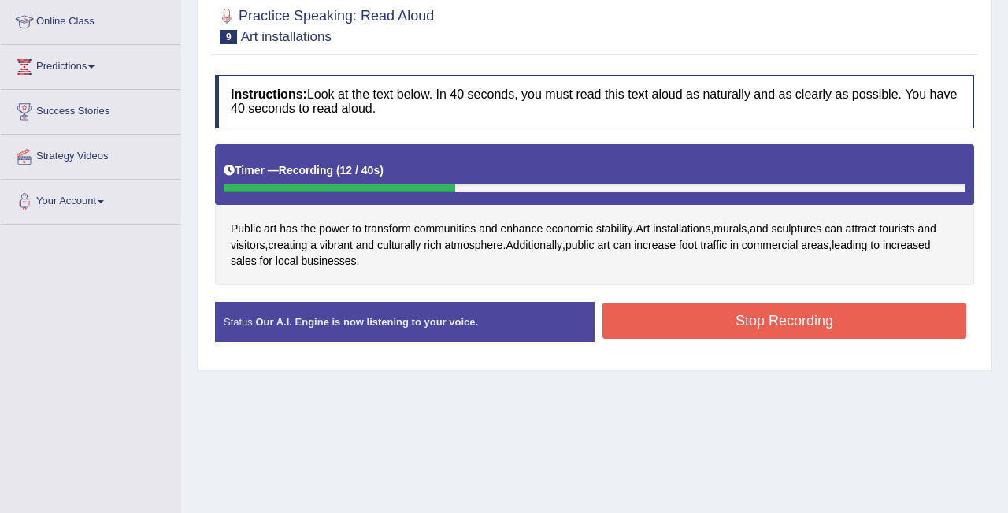
click at [629, 327] on button "Stop Recording" at bounding box center [785, 320] width 364 height 36
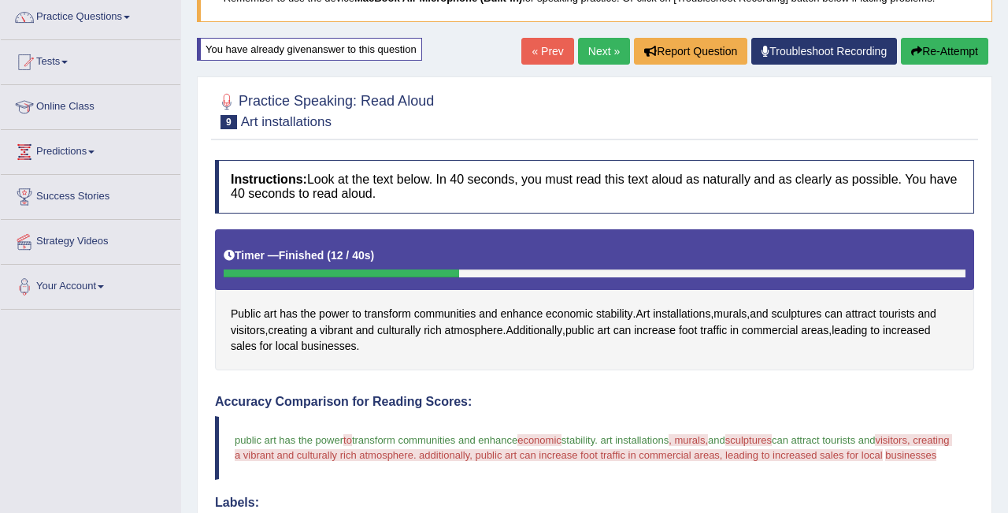
scroll to position [111, 0]
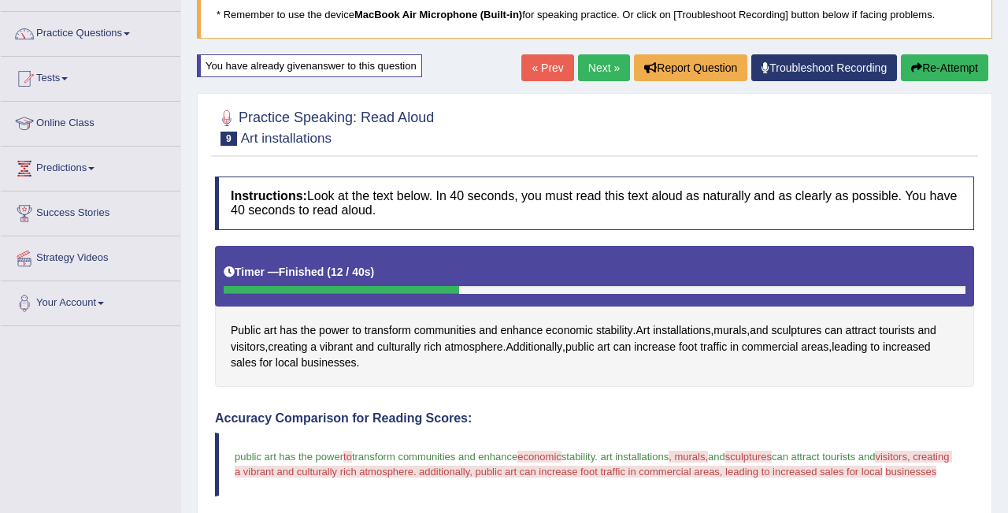
click at [924, 72] on button "Re-Attempt" at bounding box center [944, 67] width 87 height 27
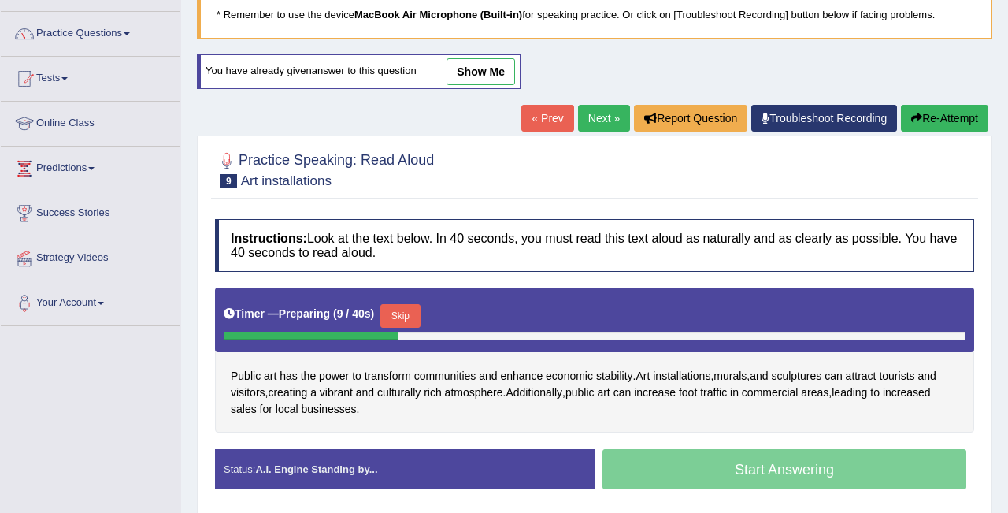
click at [410, 313] on button "Skip" at bounding box center [399, 316] width 39 height 24
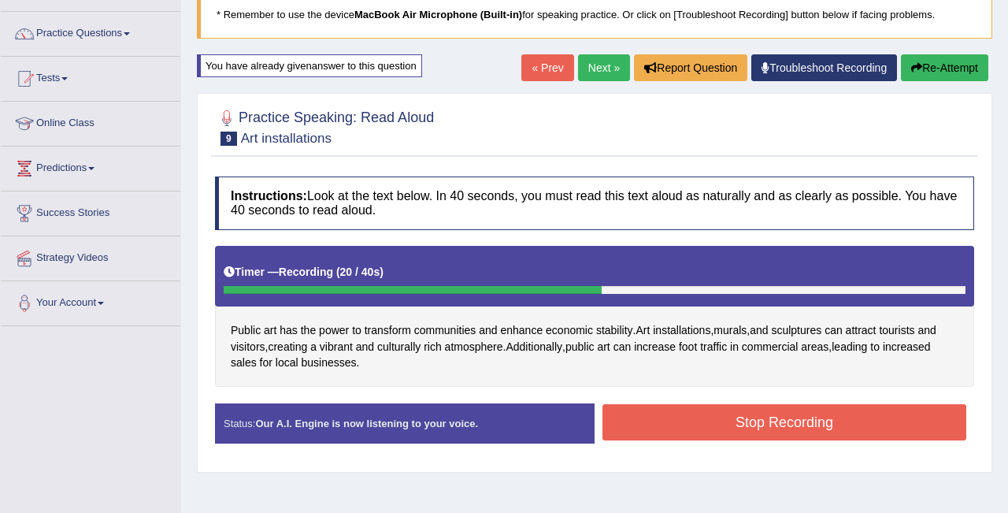
click at [702, 421] on button "Stop Recording" at bounding box center [785, 422] width 364 height 36
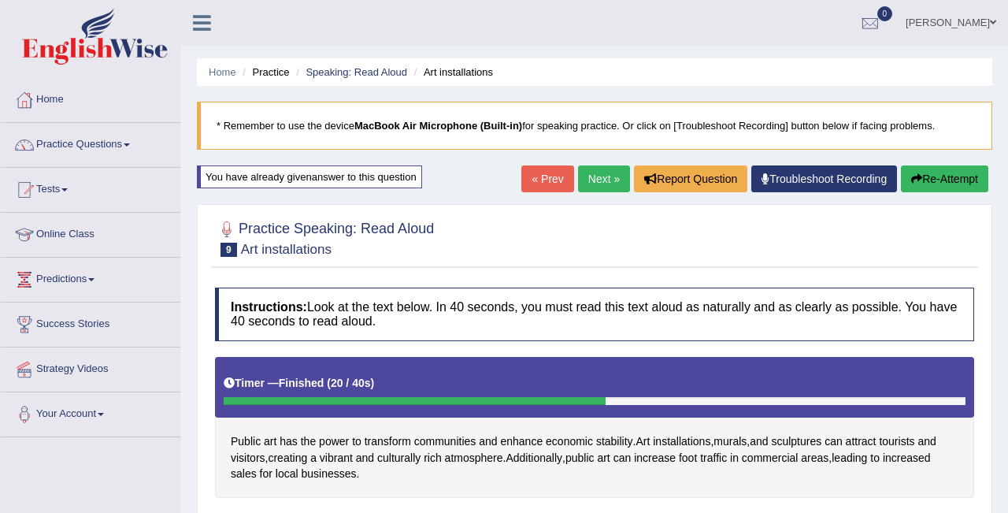
click at [592, 176] on link "Next »" at bounding box center [604, 178] width 52 height 27
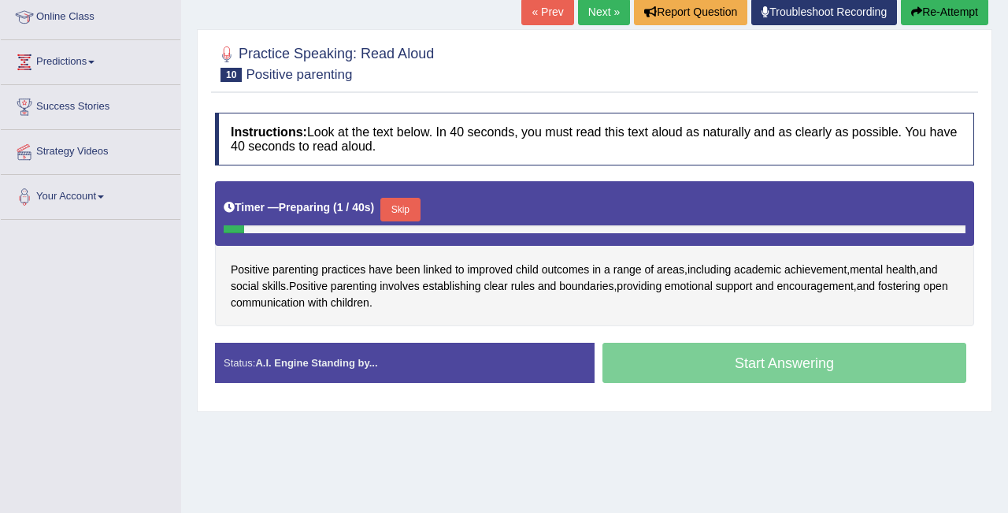
scroll to position [232, 0]
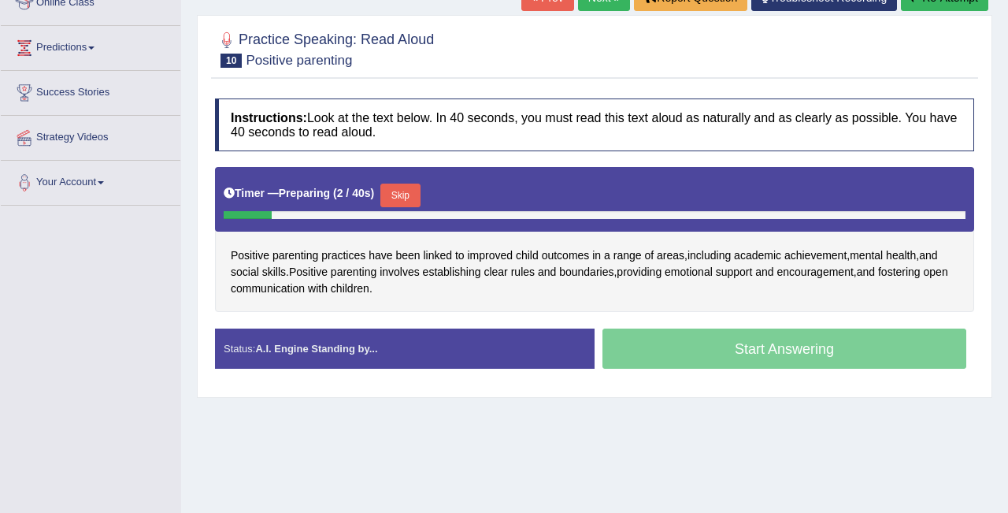
click at [411, 193] on button "Skip" at bounding box center [399, 196] width 39 height 24
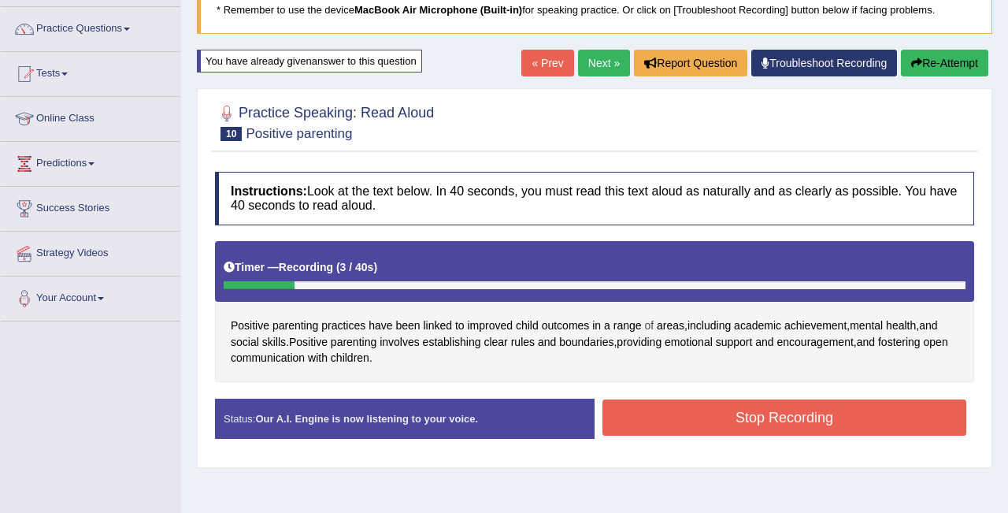
scroll to position [76, 0]
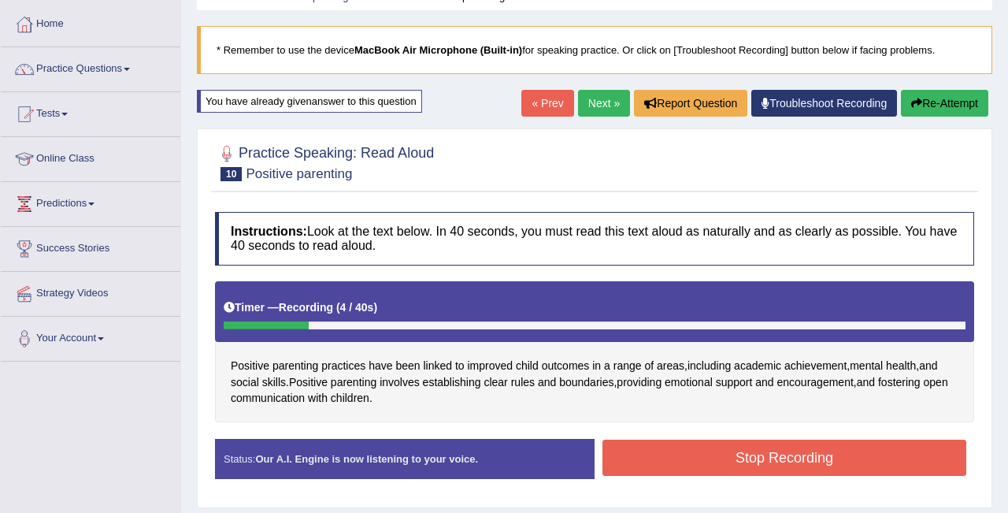
click at [954, 106] on button "Re-Attempt" at bounding box center [944, 103] width 87 height 27
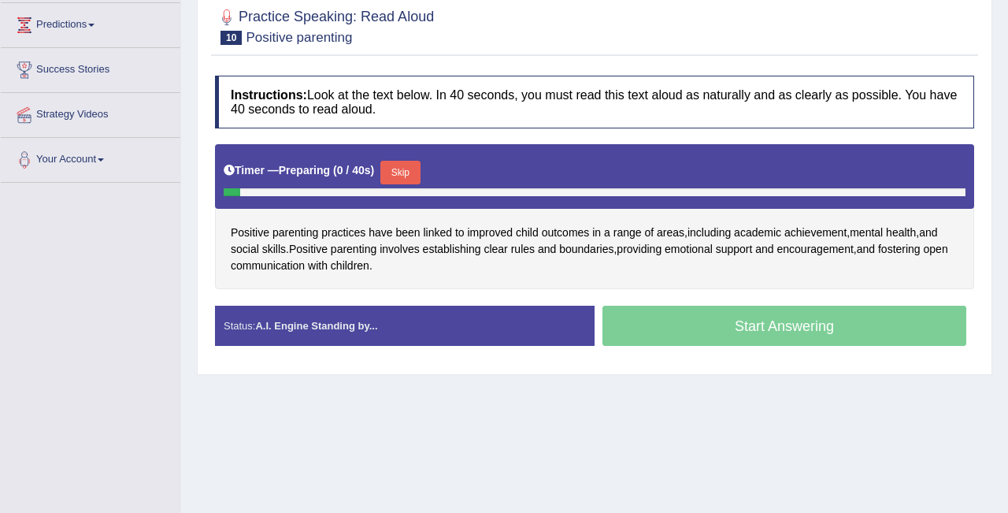
scroll to position [259, 0]
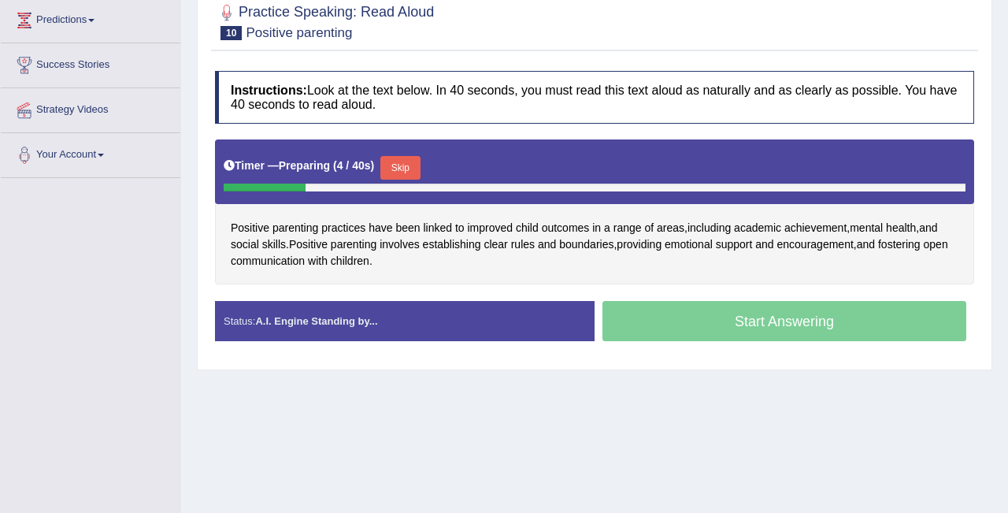
click at [414, 169] on button "Skip" at bounding box center [399, 168] width 39 height 24
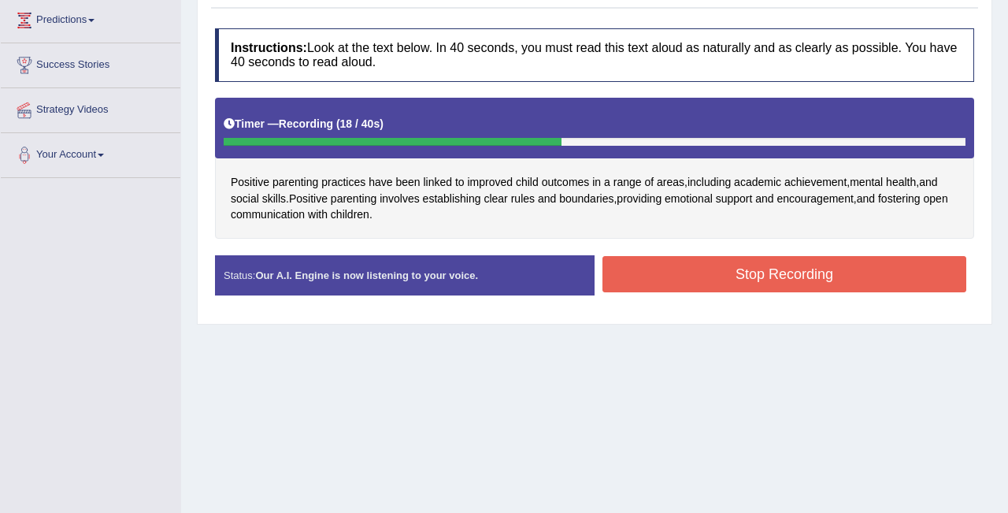
click at [706, 280] on button "Stop Recording" at bounding box center [785, 274] width 364 height 36
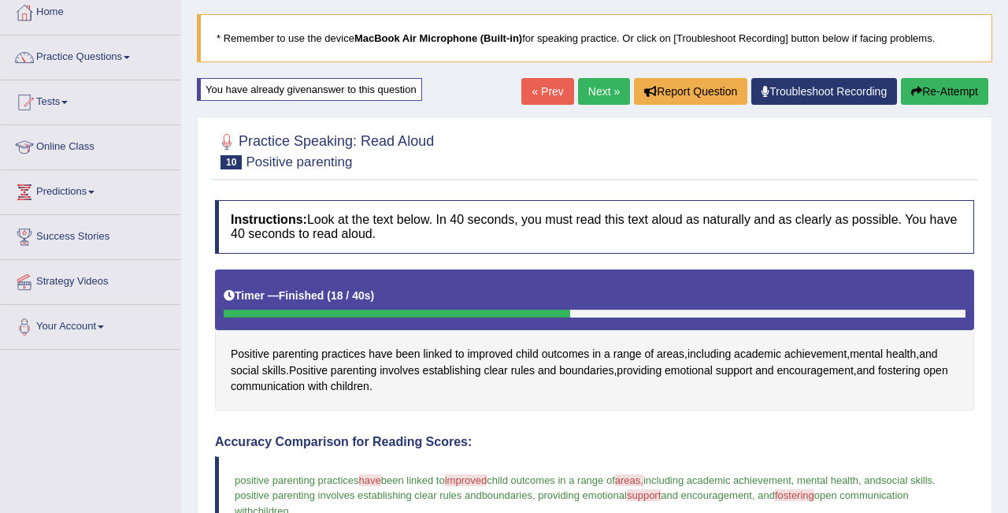
scroll to position [64, 0]
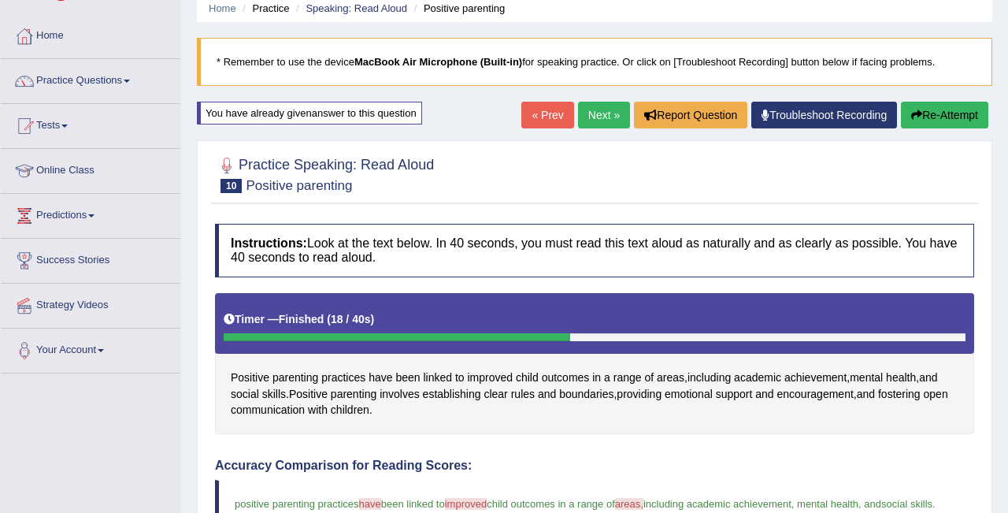
click at [598, 116] on link "Next »" at bounding box center [604, 115] width 52 height 27
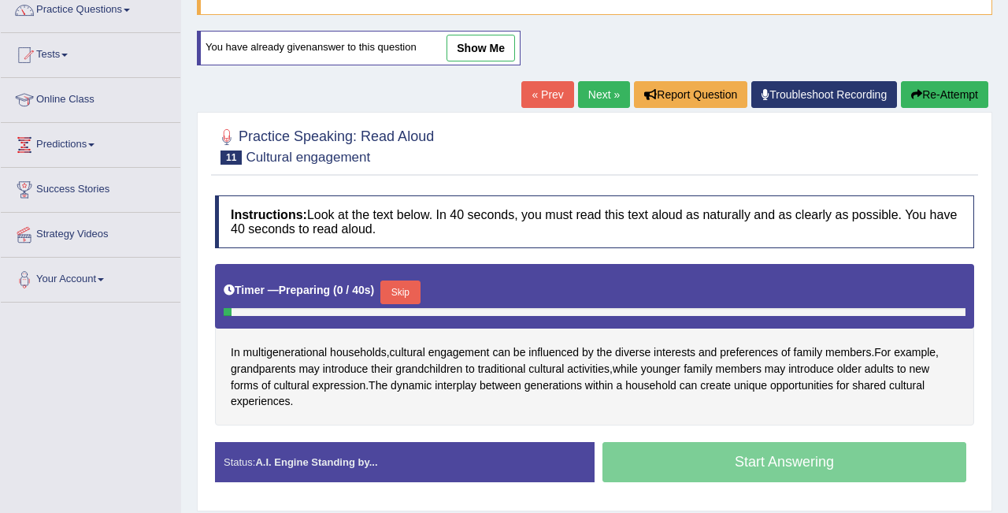
scroll to position [197, 0]
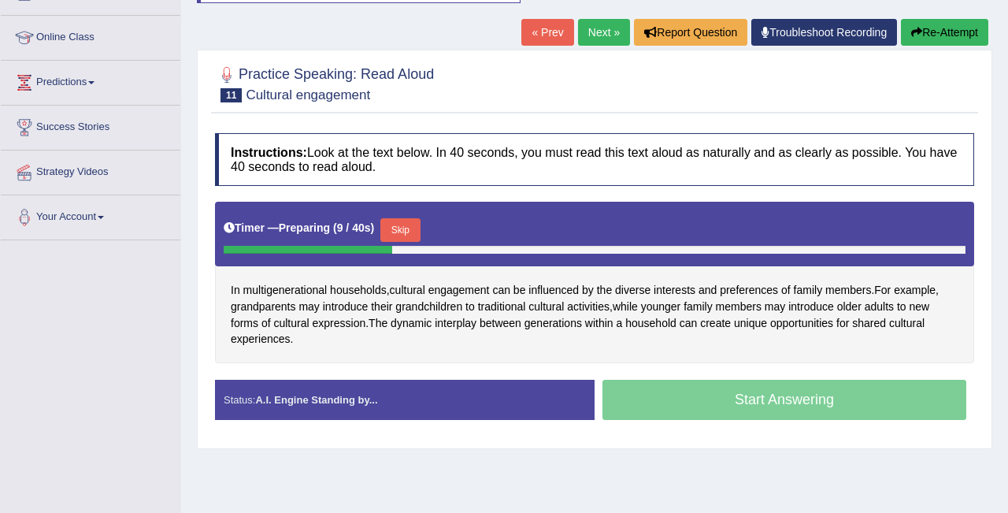
click at [405, 225] on button "Skip" at bounding box center [399, 230] width 39 height 24
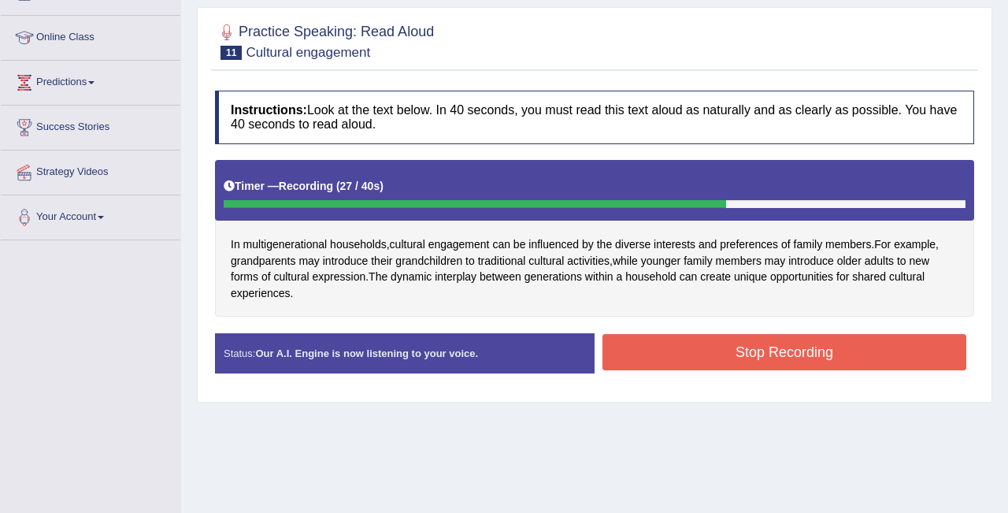
click at [643, 339] on button "Stop Recording" at bounding box center [785, 352] width 364 height 36
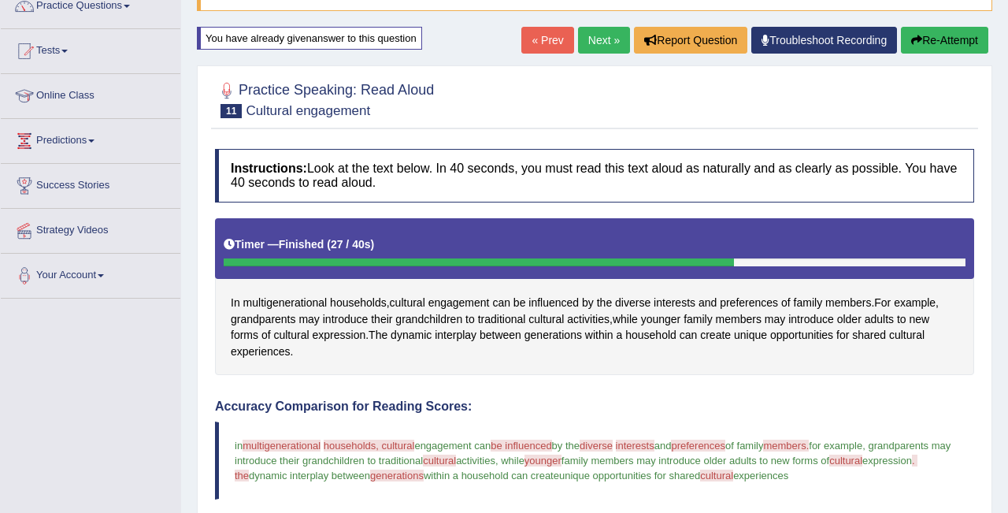
scroll to position [138, 0]
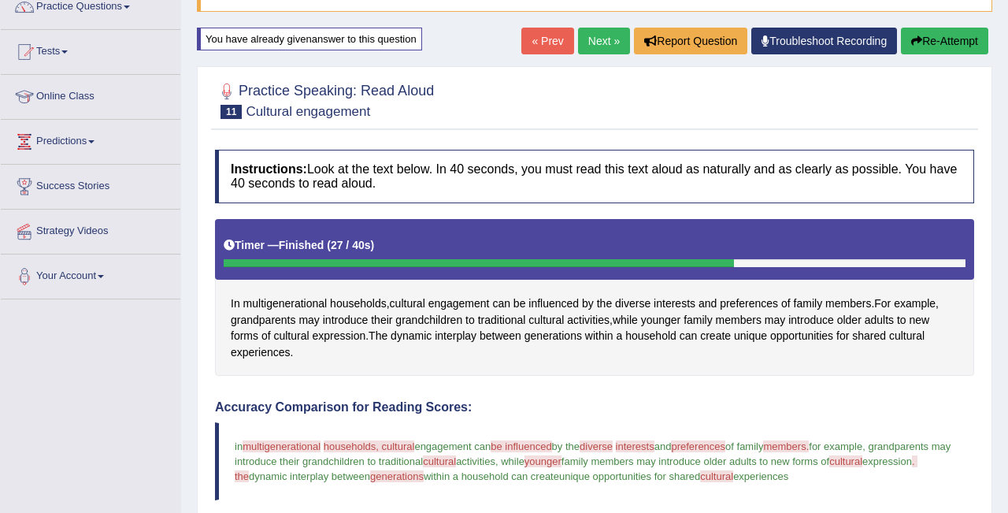
click at [919, 33] on button "Re-Attempt" at bounding box center [944, 41] width 87 height 27
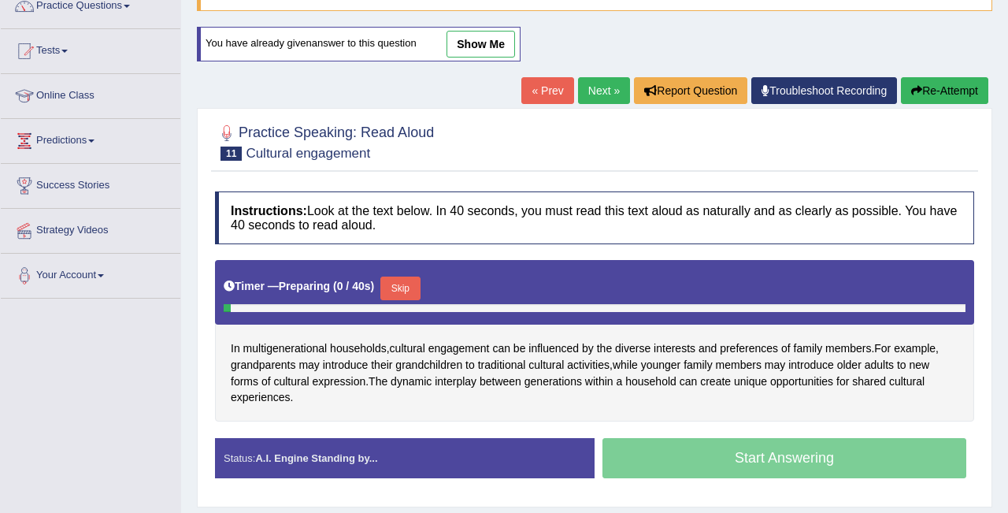
scroll to position [314, 0]
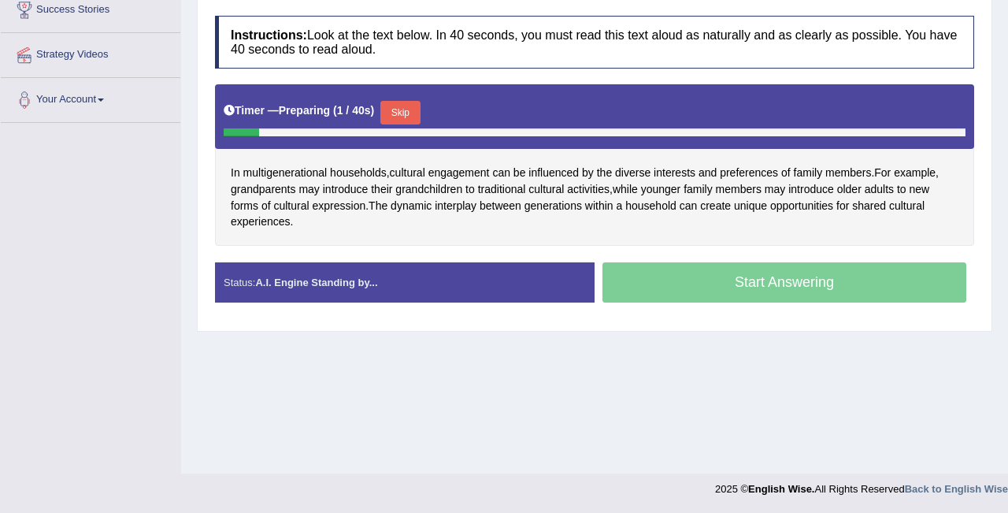
click at [406, 111] on button "Skip" at bounding box center [399, 113] width 39 height 24
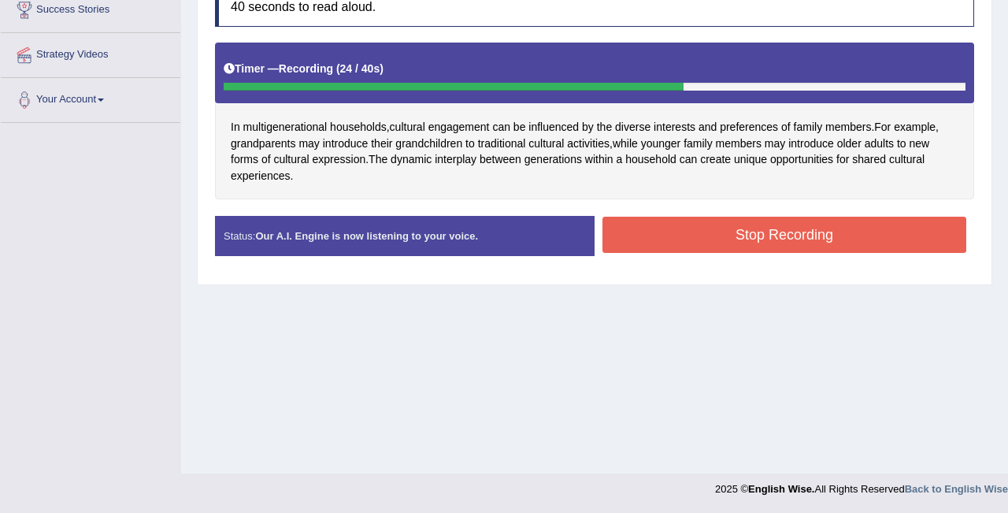
click at [745, 230] on button "Stop Recording" at bounding box center [785, 235] width 364 height 36
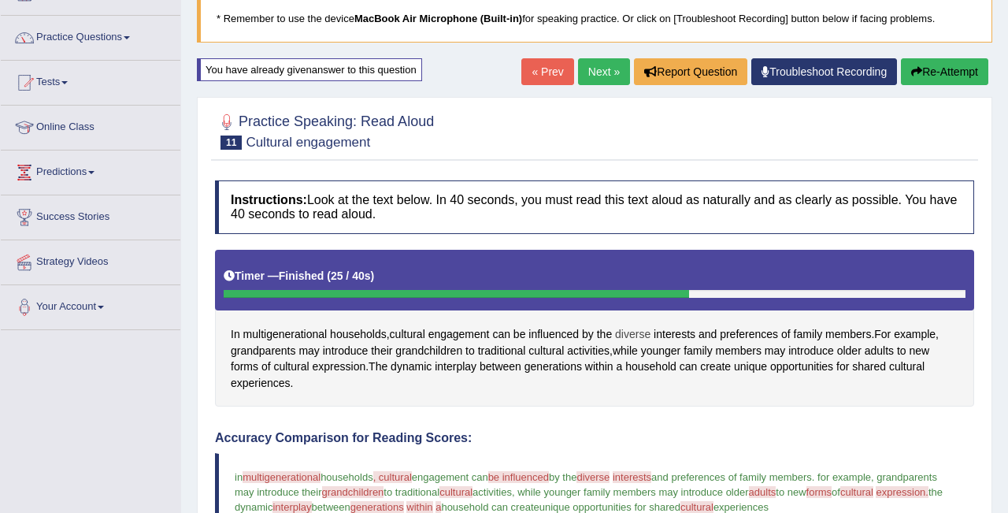
scroll to position [104, 0]
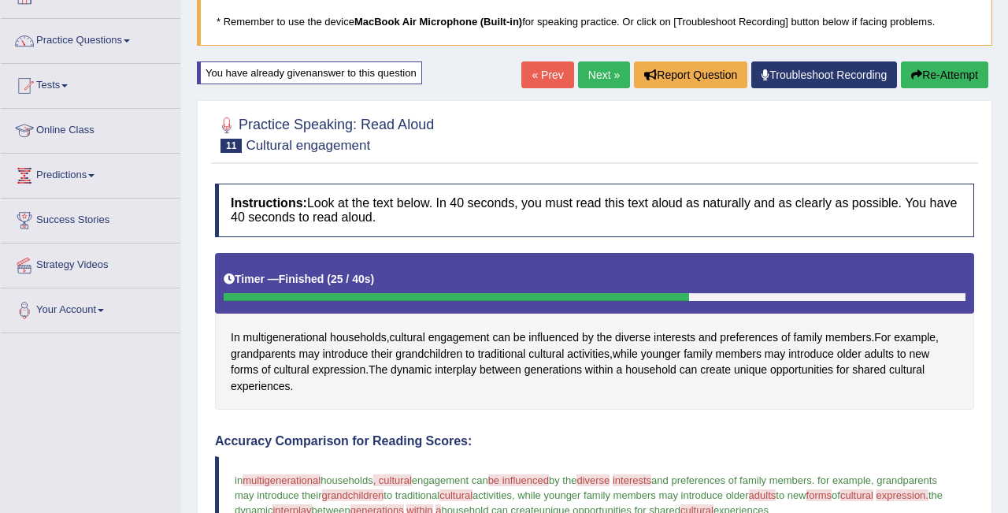
click at [603, 74] on link "Next »" at bounding box center [604, 74] width 52 height 27
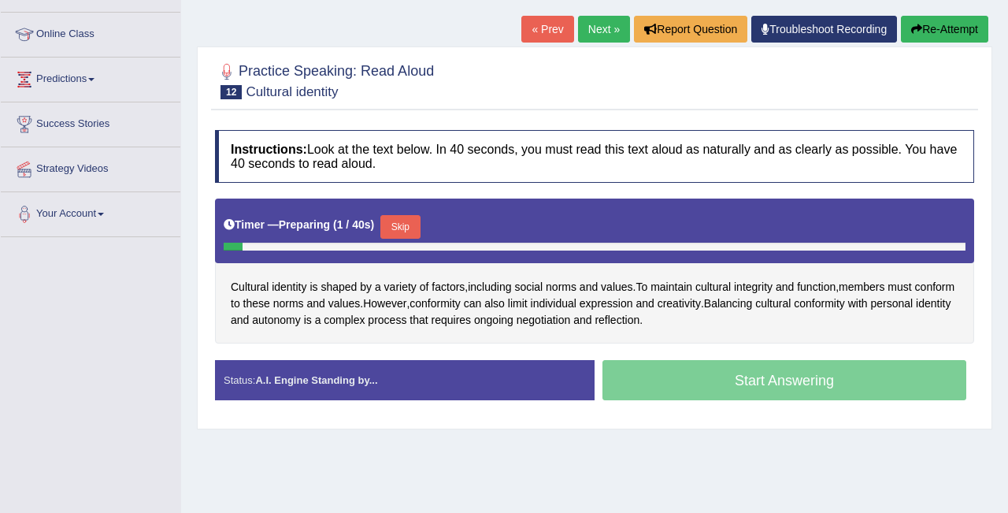
scroll to position [206, 0]
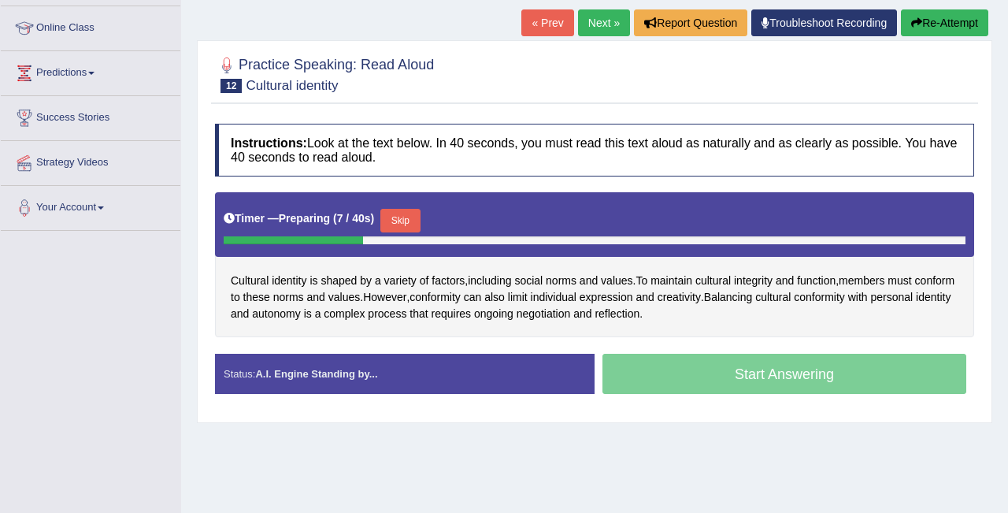
click at [411, 223] on button "Skip" at bounding box center [399, 221] width 39 height 24
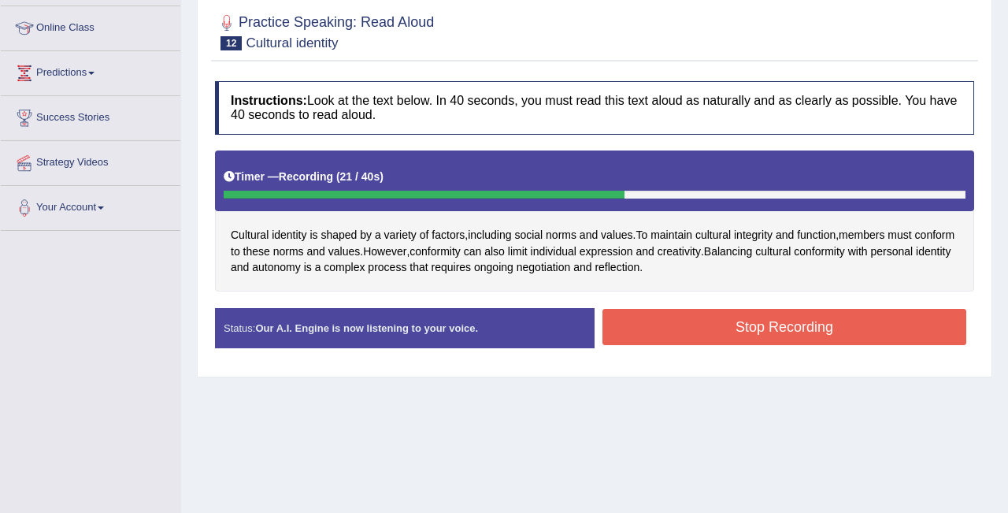
click at [713, 320] on button "Stop Recording" at bounding box center [785, 327] width 364 height 36
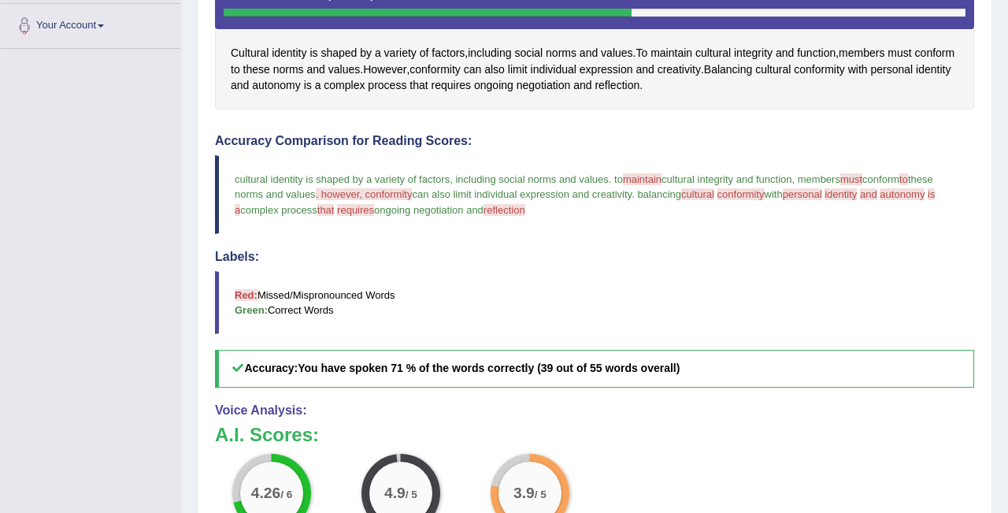
scroll to position [0, 0]
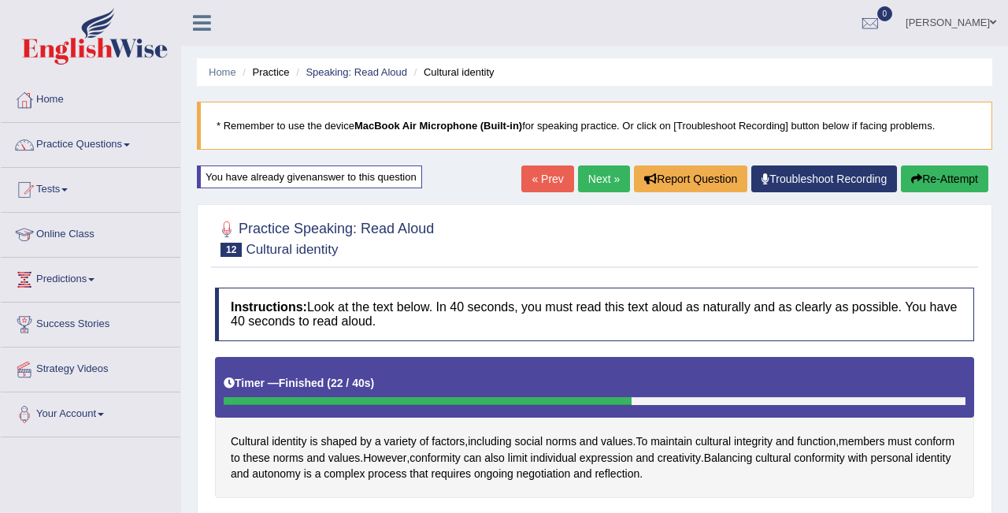
click at [593, 169] on link "Next »" at bounding box center [604, 178] width 52 height 27
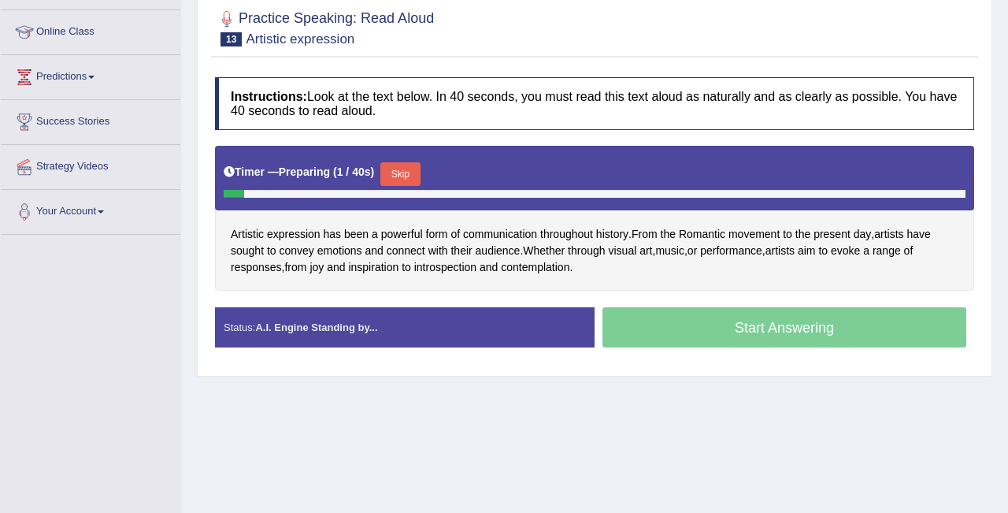
scroll to position [203, 0]
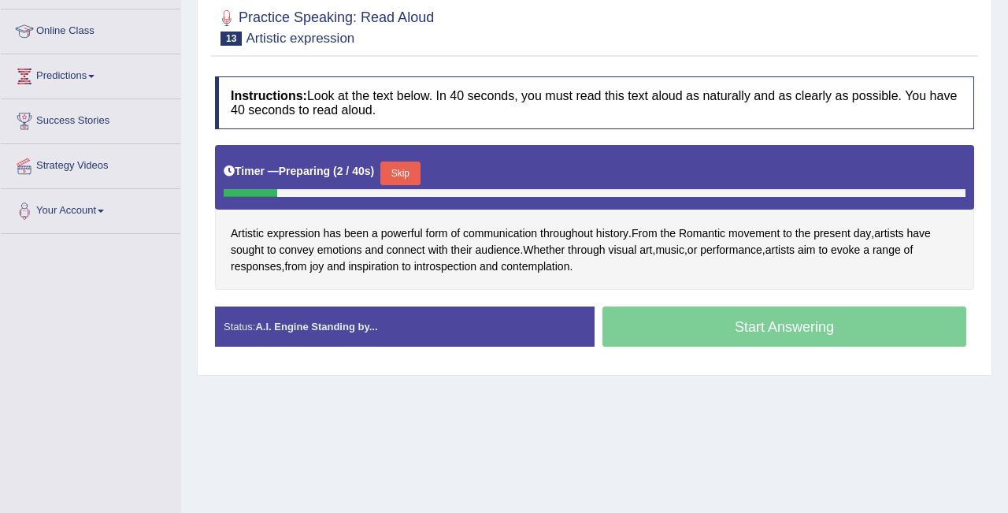
click at [405, 174] on button "Skip" at bounding box center [399, 173] width 39 height 24
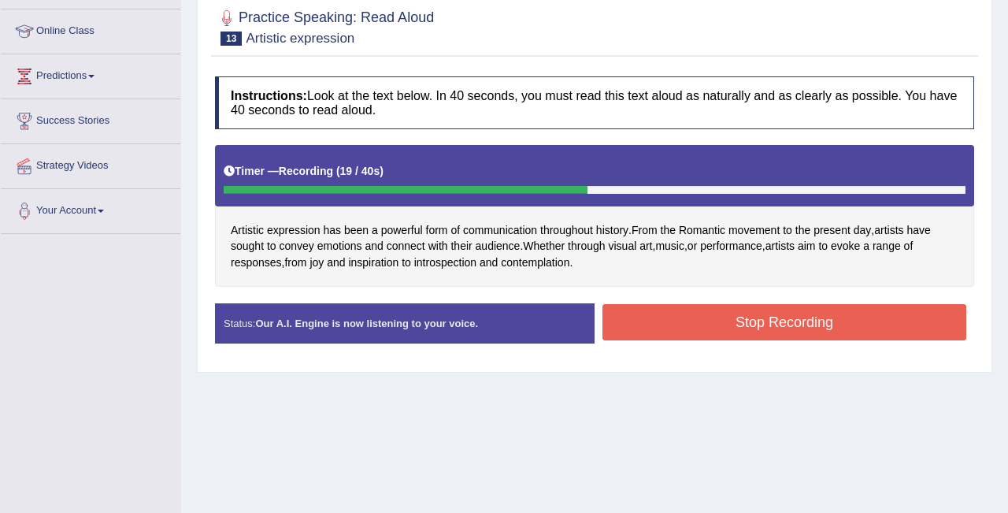
click at [711, 333] on button "Stop Recording" at bounding box center [785, 322] width 364 height 36
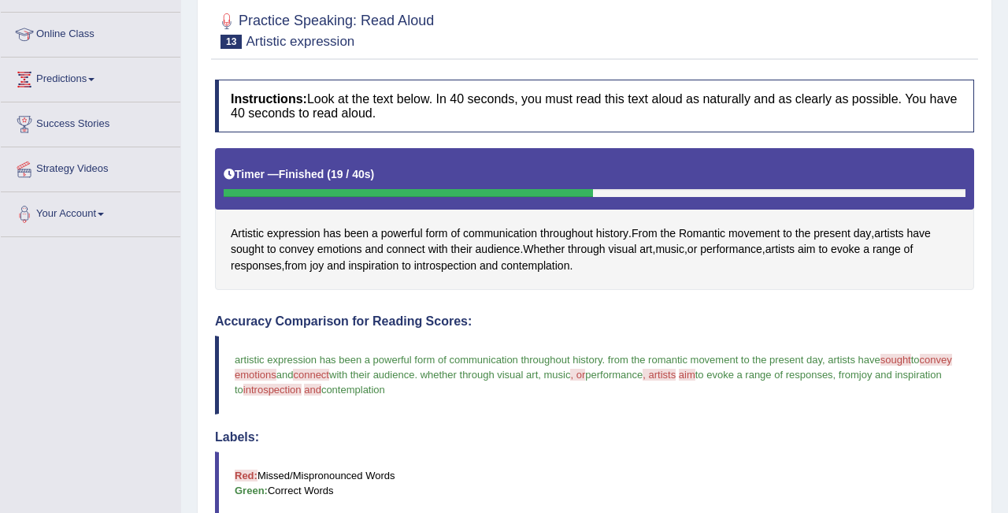
scroll to position [0, 0]
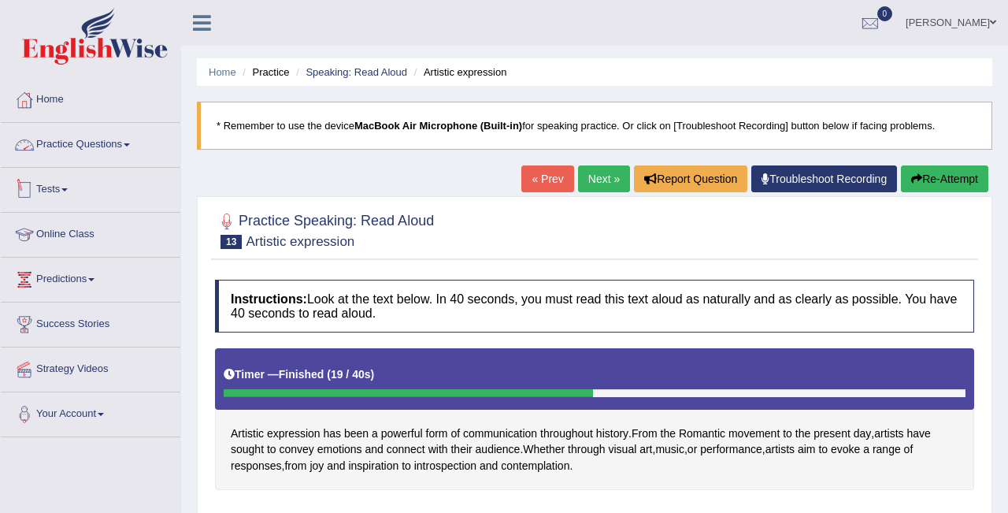
click at [76, 147] on link "Practice Questions" at bounding box center [91, 142] width 180 height 39
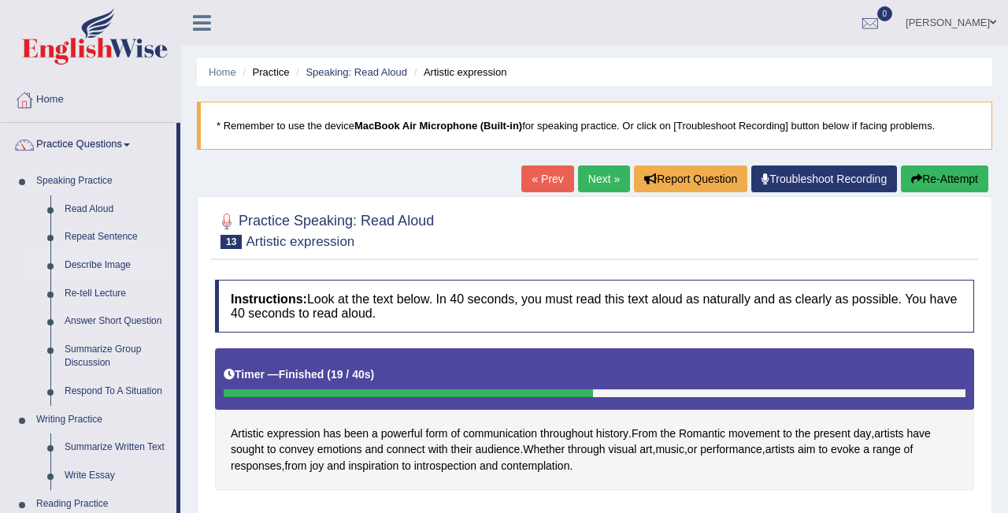
click at [86, 264] on link "Describe Image" at bounding box center [116, 265] width 119 height 28
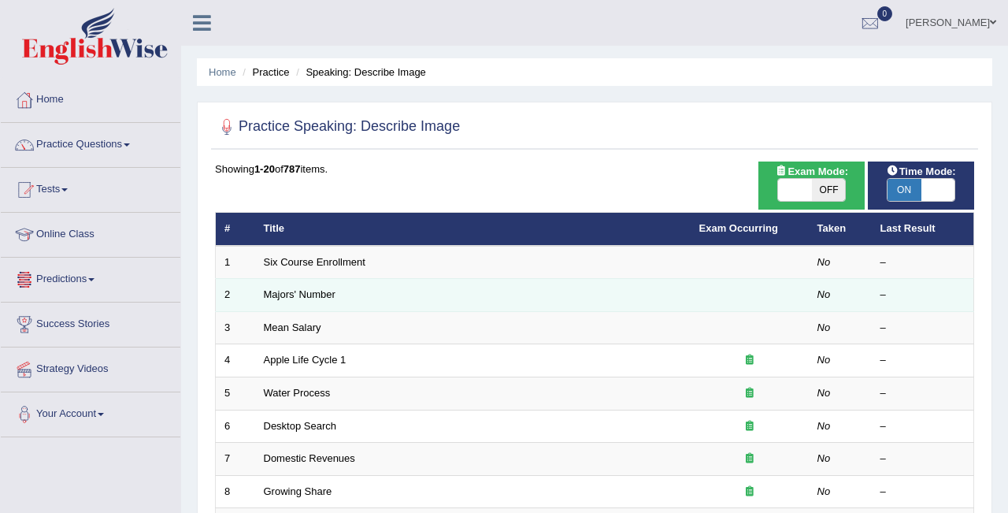
click at [421, 291] on td "Majors' Number" at bounding box center [473, 295] width 436 height 33
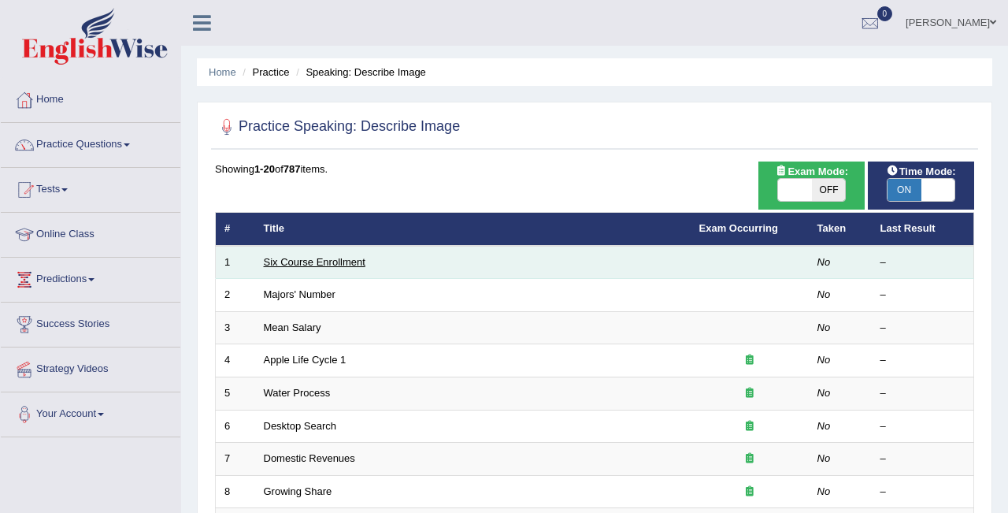
click at [329, 263] on link "Six Course Enrollment" at bounding box center [315, 262] width 102 height 12
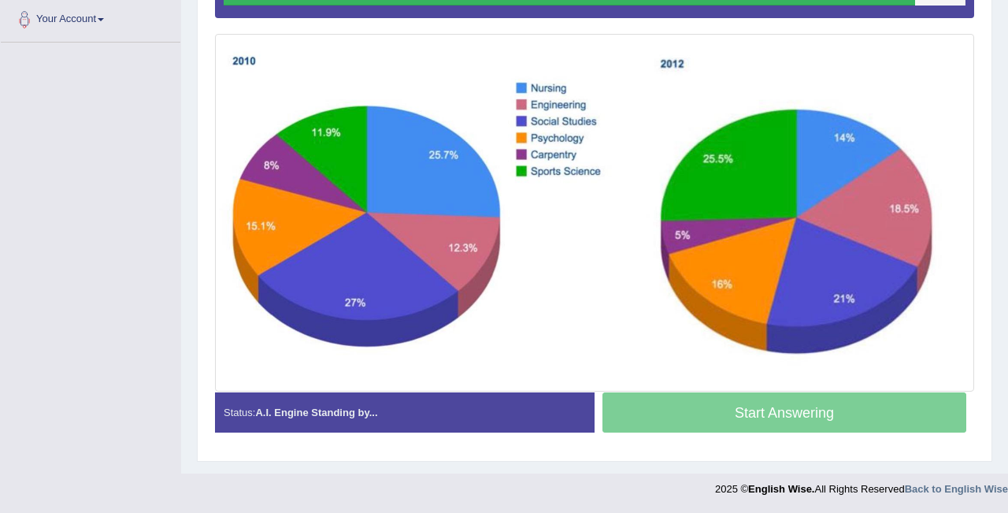
scroll to position [354, 0]
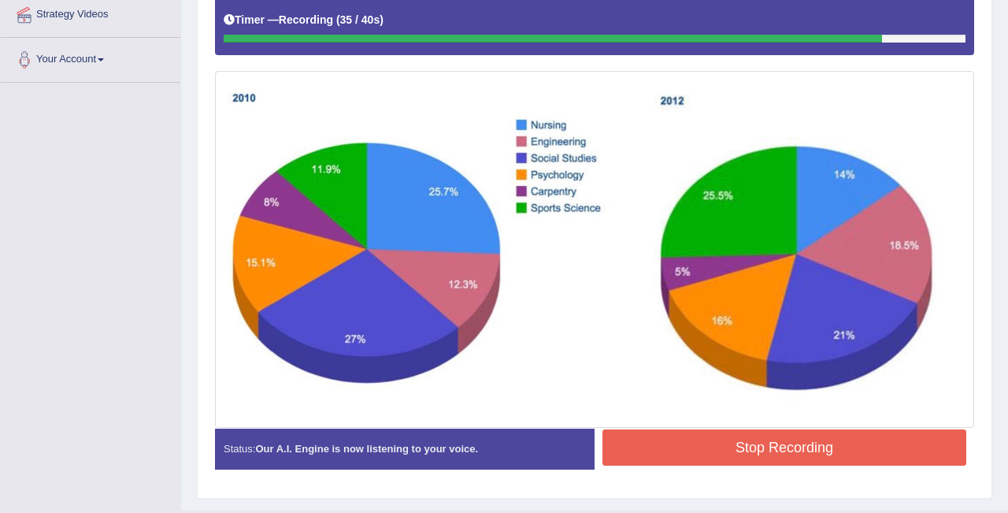
click at [639, 455] on button "Stop Recording" at bounding box center [785, 447] width 364 height 36
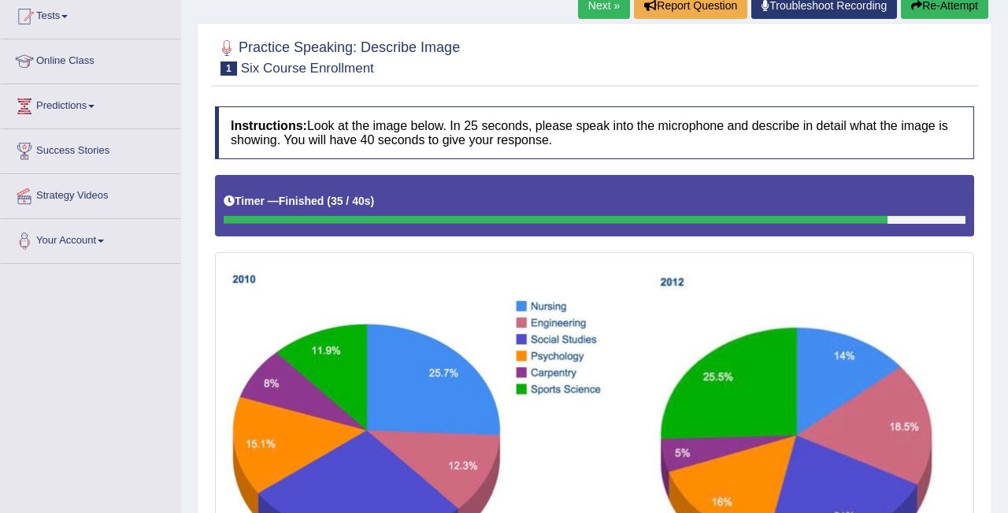
scroll to position [164, 0]
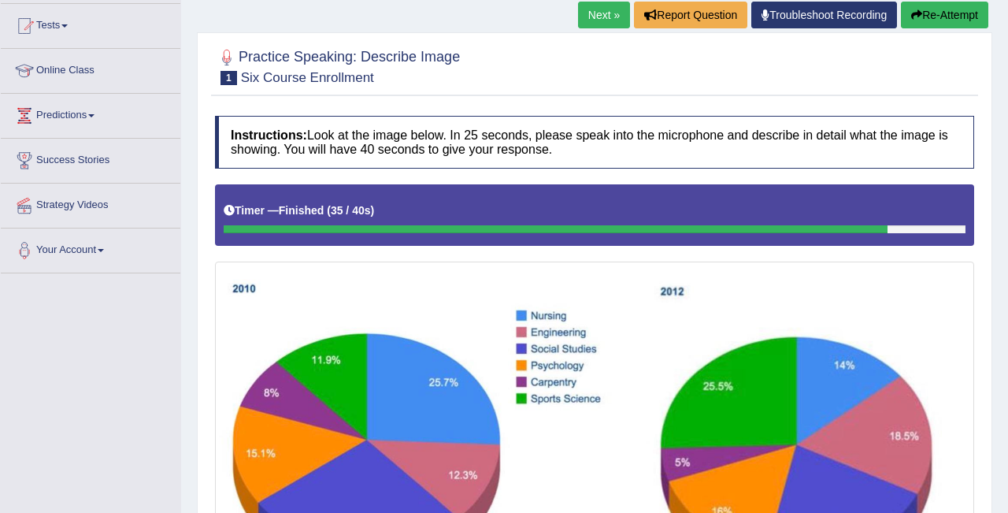
click at [602, 9] on link "Next »" at bounding box center [604, 15] width 52 height 27
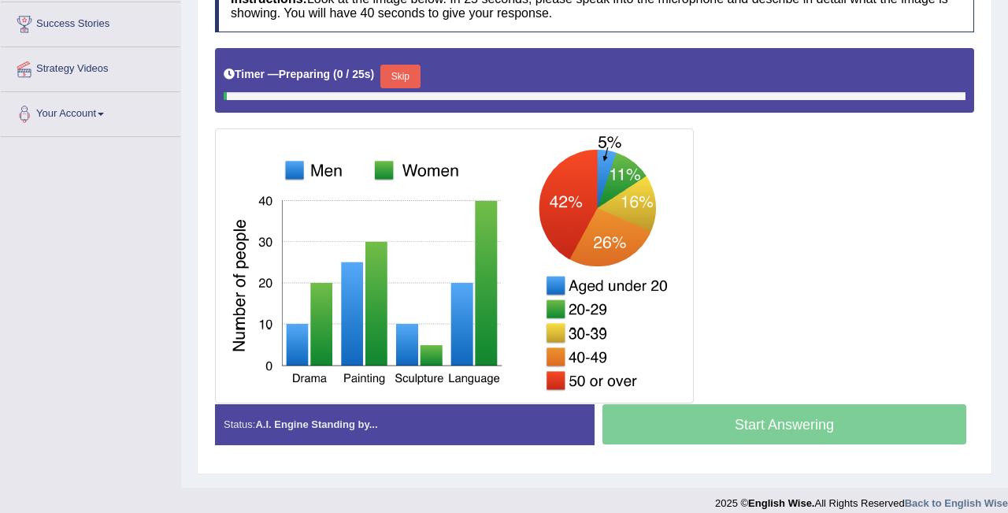
scroll to position [314, 0]
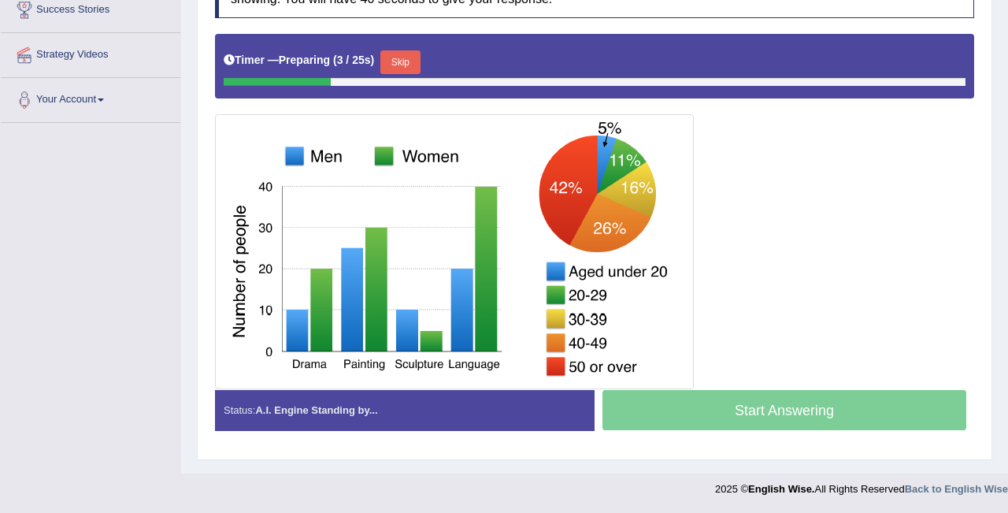
click at [407, 56] on button "Skip" at bounding box center [399, 62] width 39 height 24
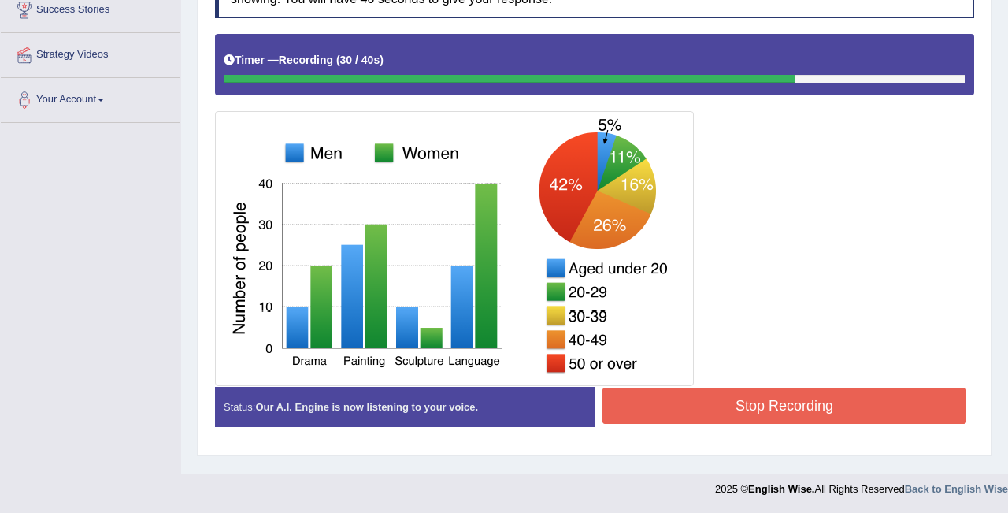
click at [710, 411] on button "Stop Recording" at bounding box center [785, 406] width 364 height 36
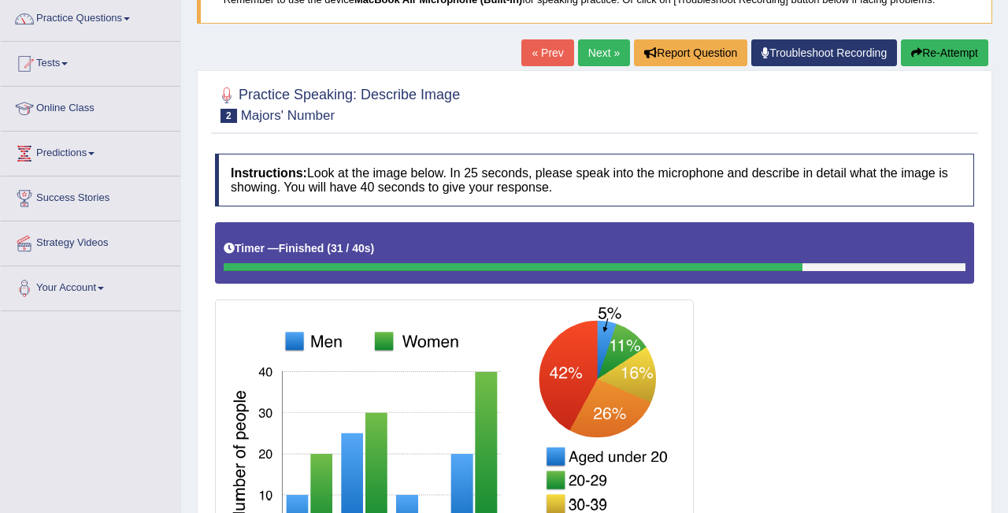
scroll to position [84, 0]
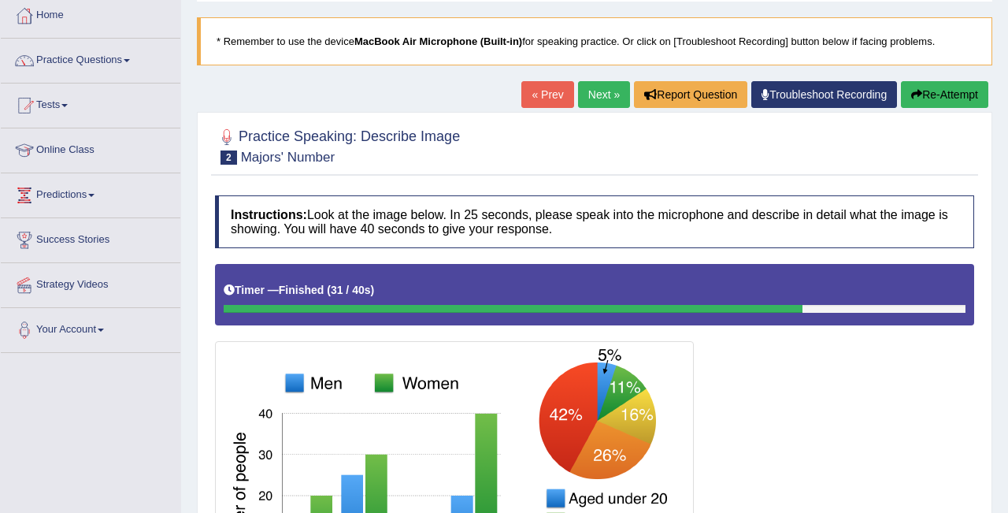
click at [596, 90] on link "Next »" at bounding box center [604, 94] width 52 height 27
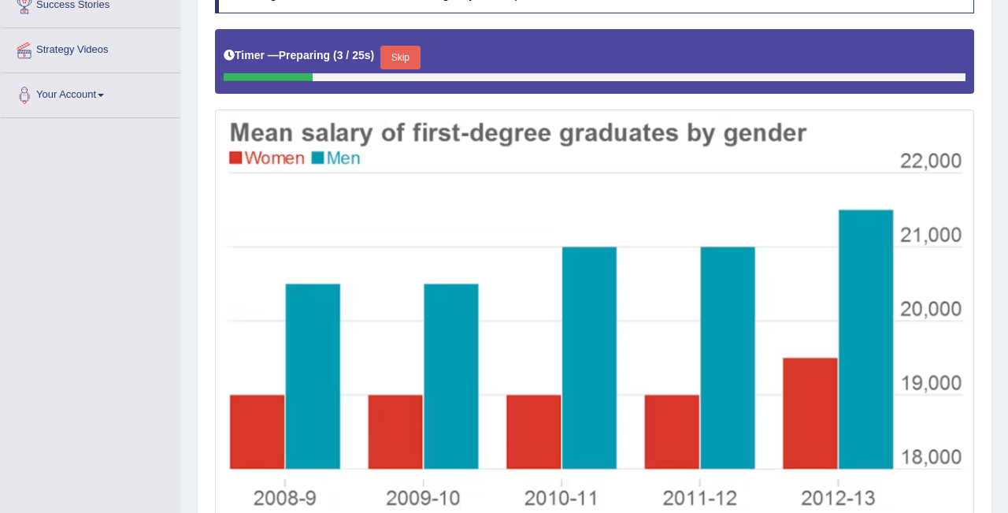
scroll to position [322, 0]
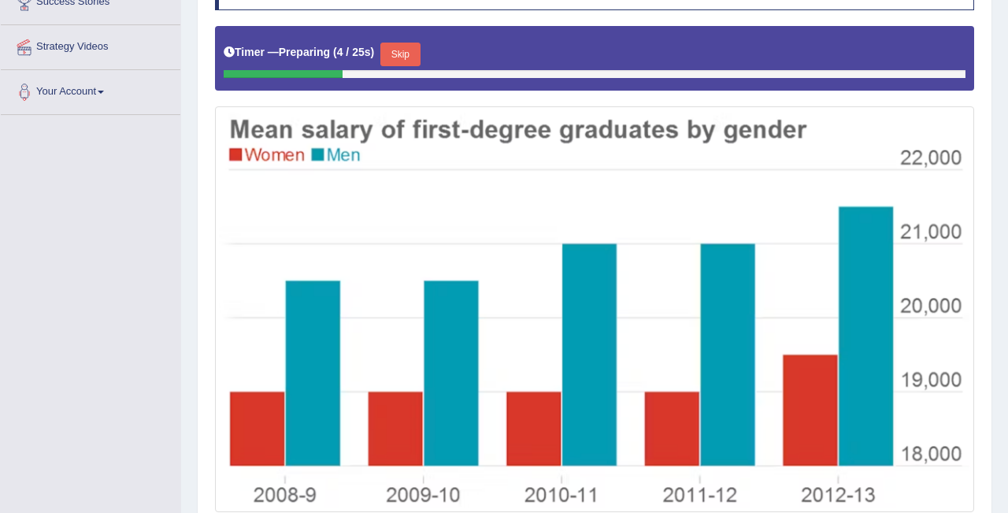
click at [415, 59] on button "Skip" at bounding box center [399, 55] width 39 height 24
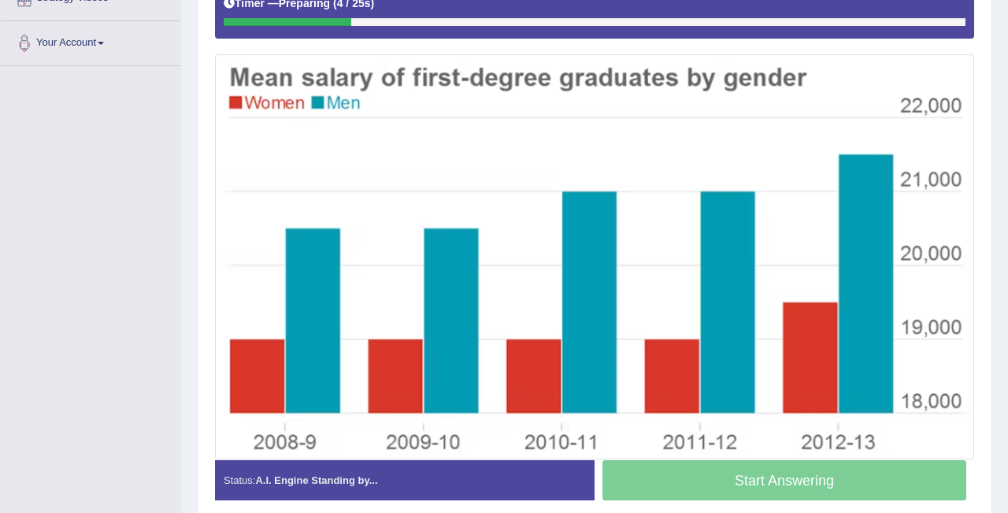
scroll to position [375, 0]
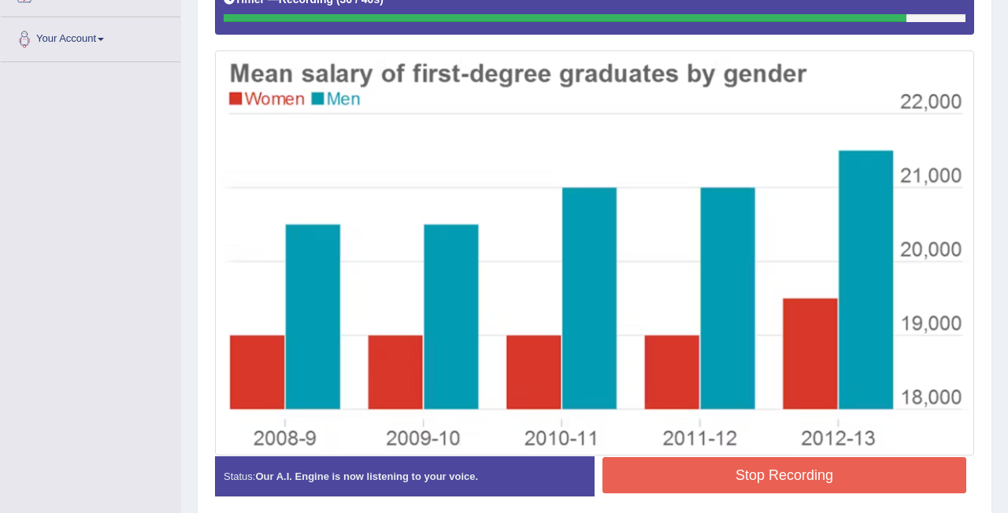
click at [756, 473] on button "Stop Recording" at bounding box center [785, 475] width 364 height 36
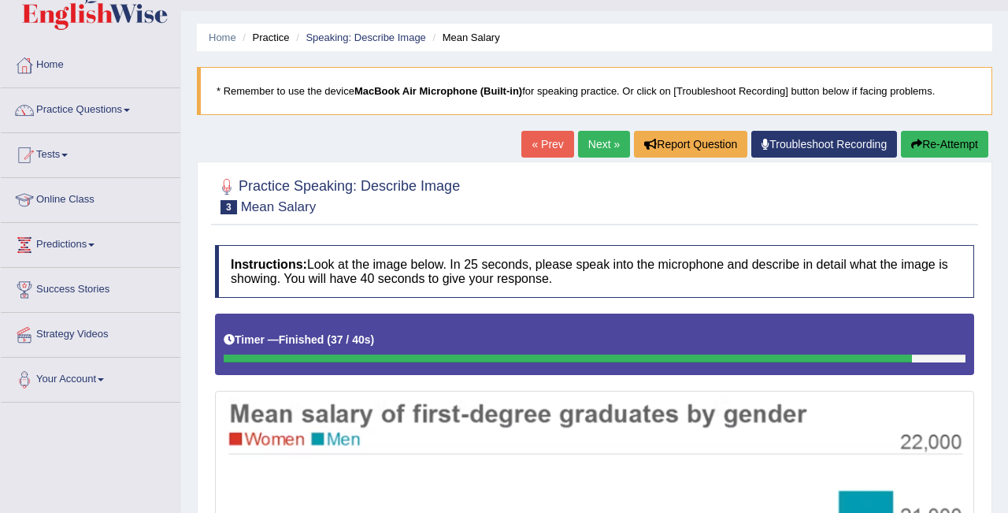
scroll to position [0, 0]
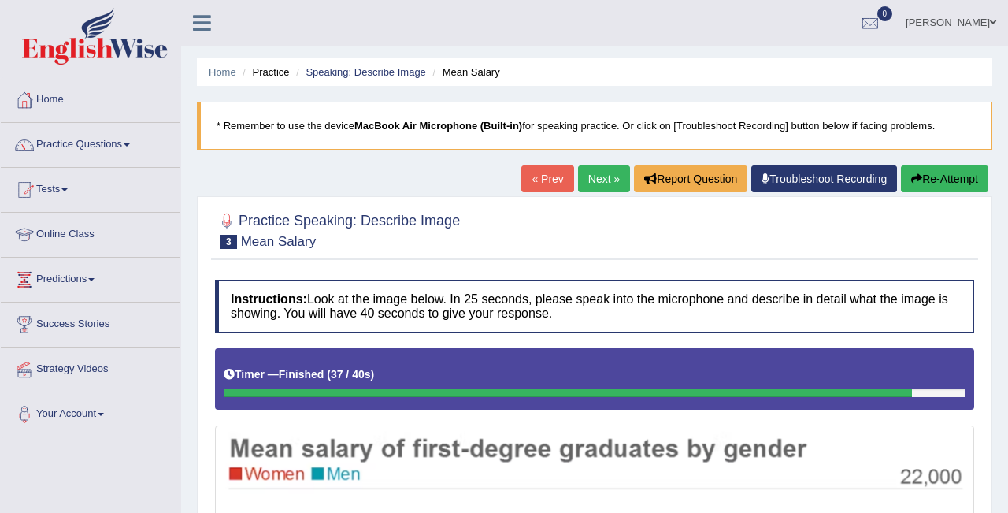
click at [601, 173] on link "Next »" at bounding box center [604, 178] width 52 height 27
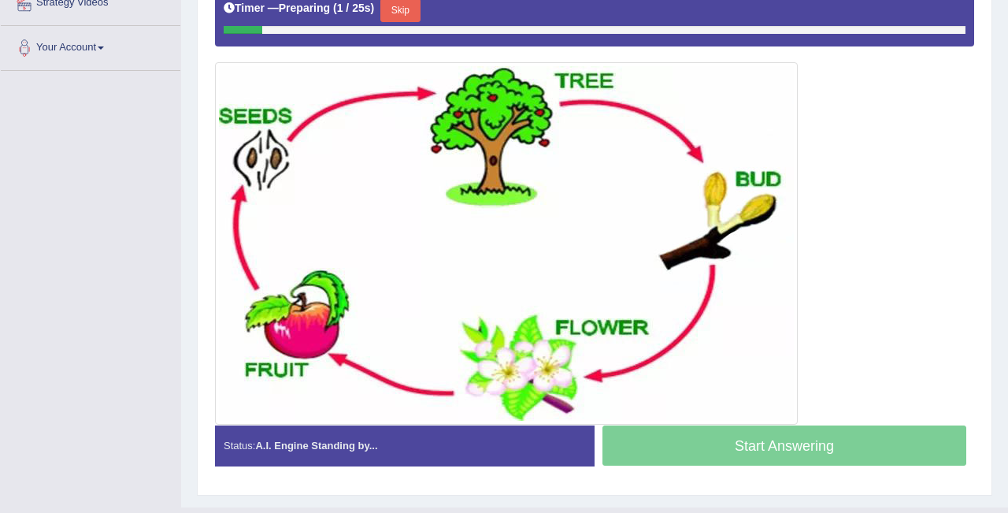
scroll to position [338, 0]
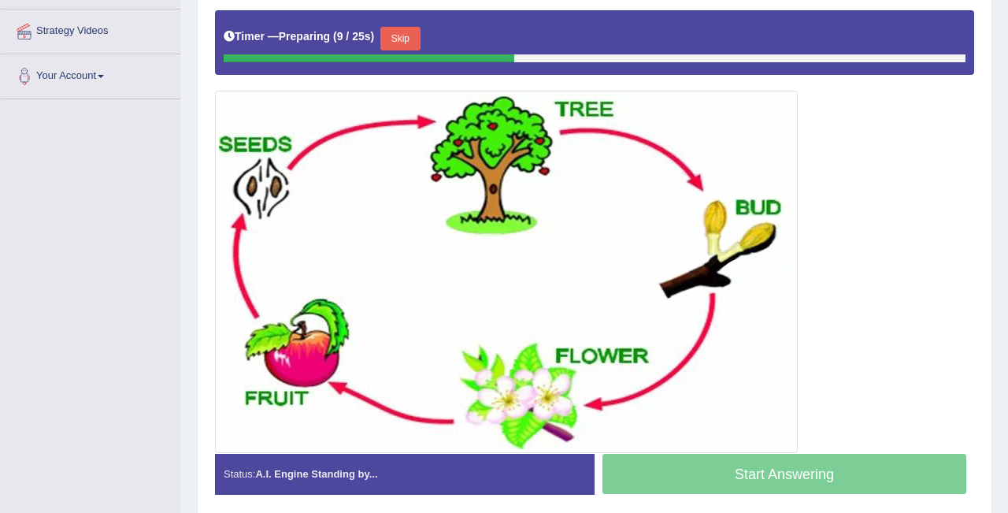
click at [412, 37] on button "Skip" at bounding box center [399, 39] width 39 height 24
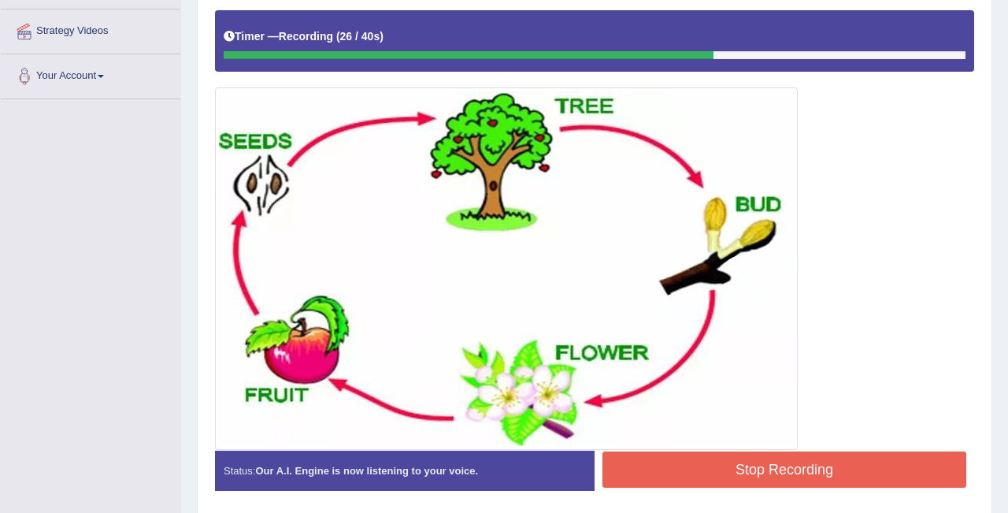
click at [768, 466] on button "Stop Recording" at bounding box center [785, 469] width 364 height 36
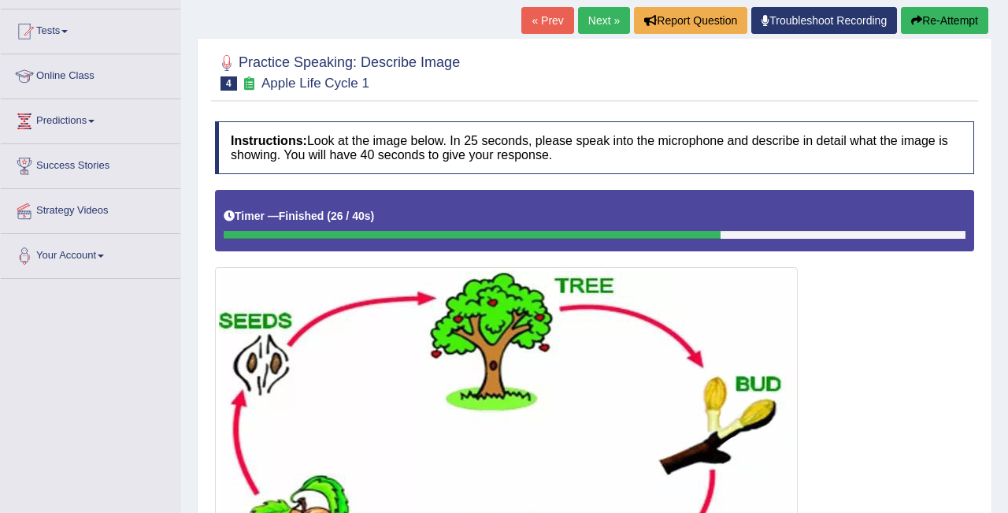
scroll to position [162, 0]
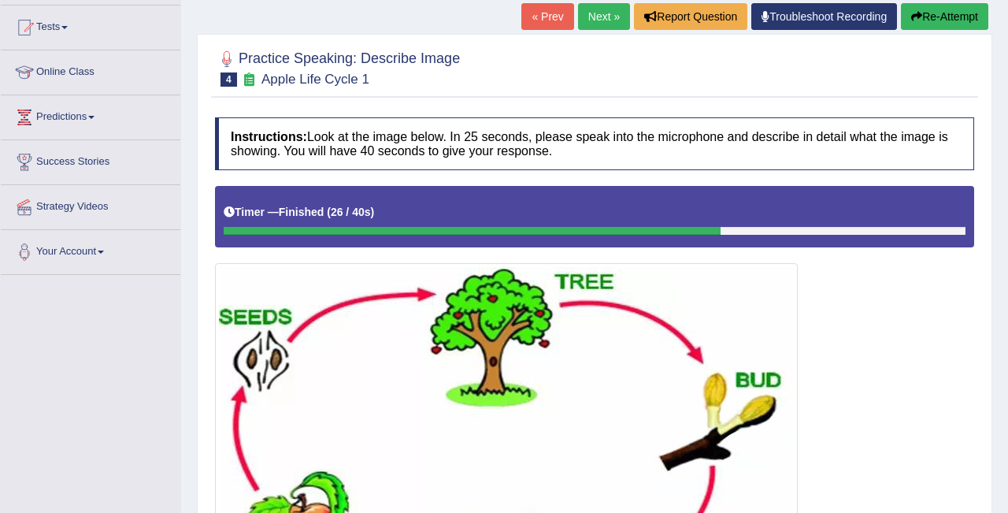
click at [591, 17] on link "Next »" at bounding box center [604, 16] width 52 height 27
